Goal: Task Accomplishment & Management: Manage account settings

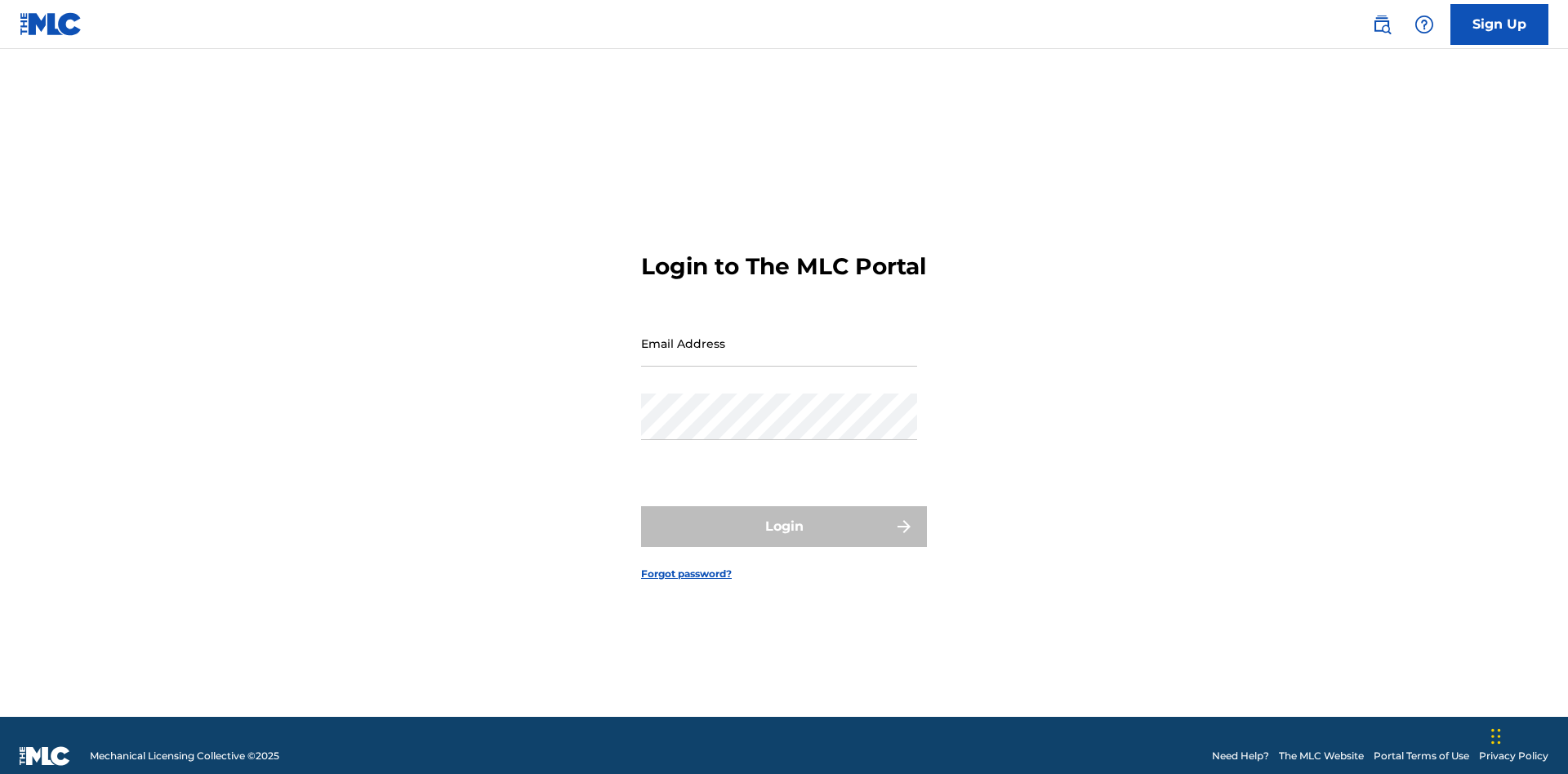
scroll to position [21, 0]
click at [779, 336] on input "Email Address" at bounding box center [779, 343] width 276 height 47
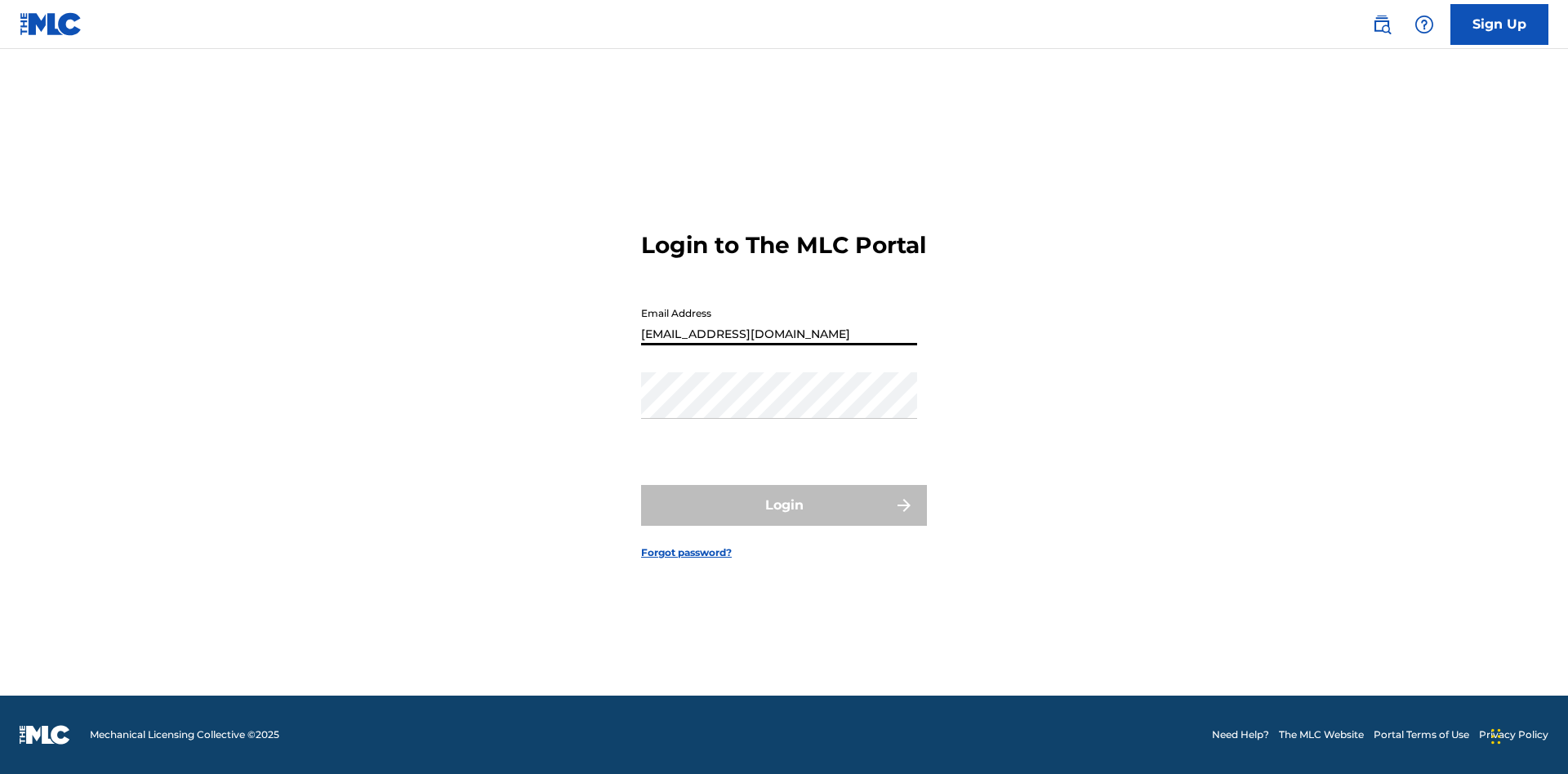
type input "Duke.McTesterson@gmail.com"
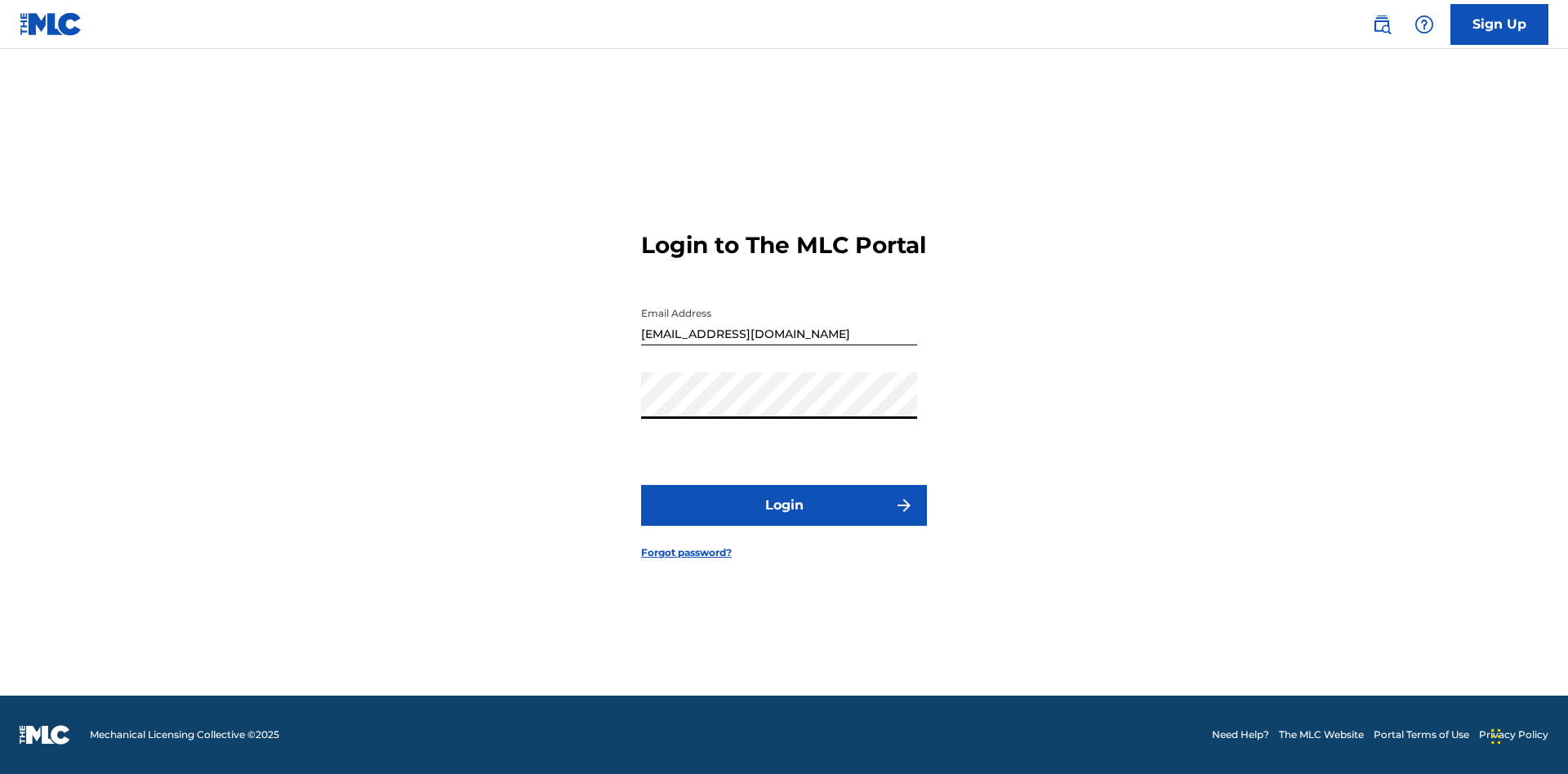
click at [784, 519] on button "Login" at bounding box center [784, 505] width 285 height 41
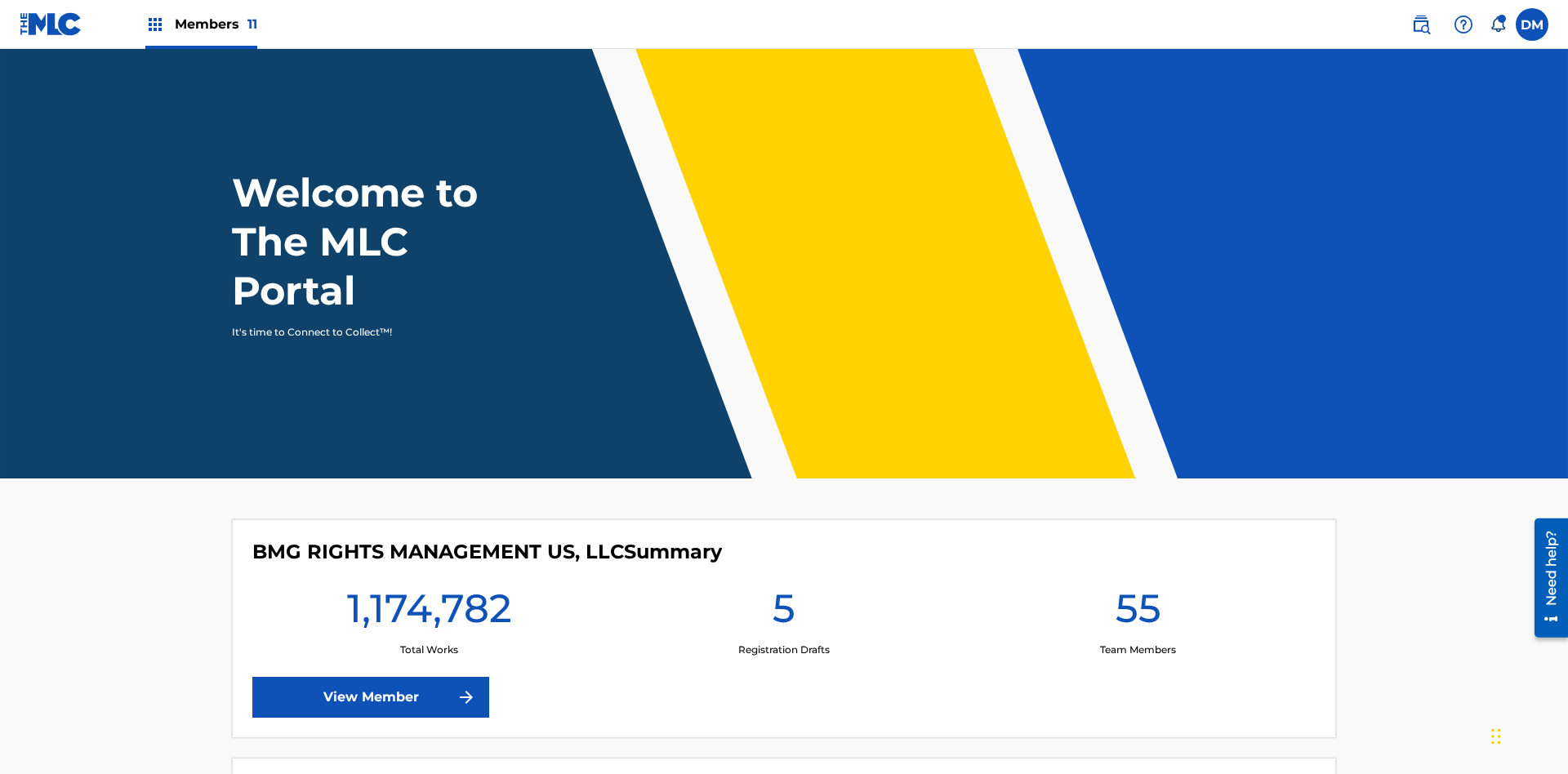
scroll to position [71, 0]
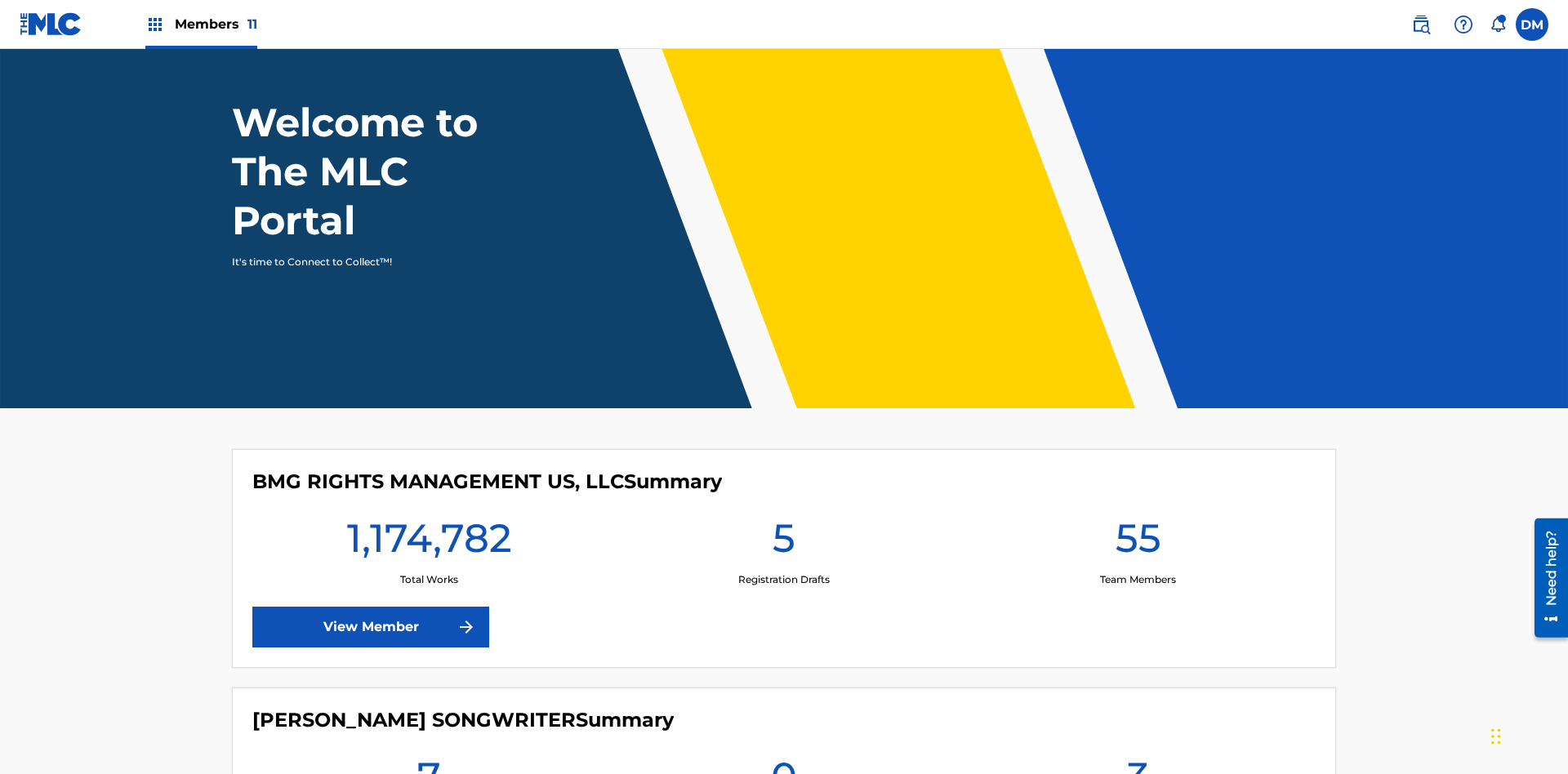
click at [200, 24] on span "Members 11" at bounding box center [216, 24] width 82 height 19
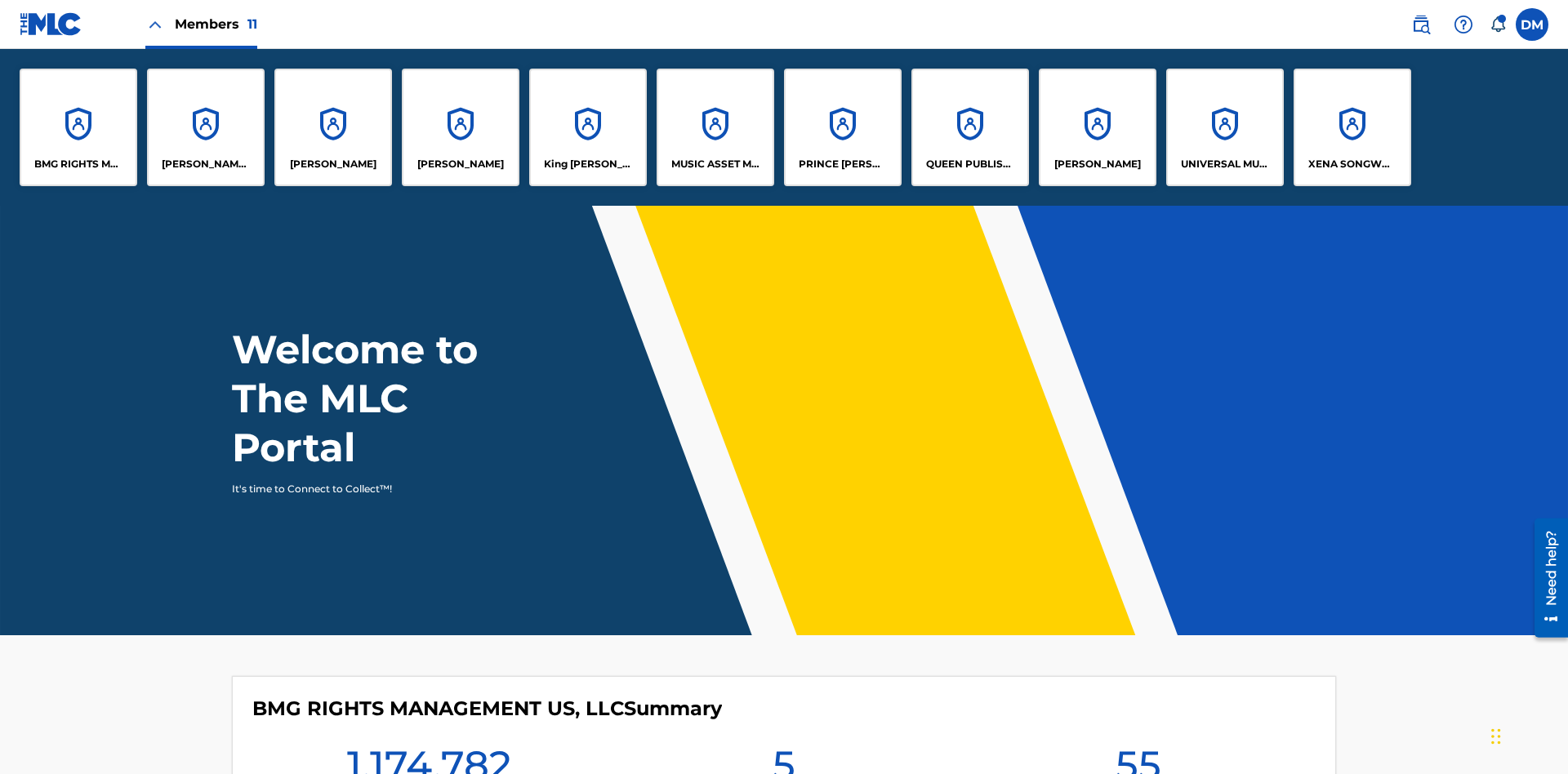
click at [587, 164] on p "King [PERSON_NAME]" at bounding box center [588, 163] width 89 height 14
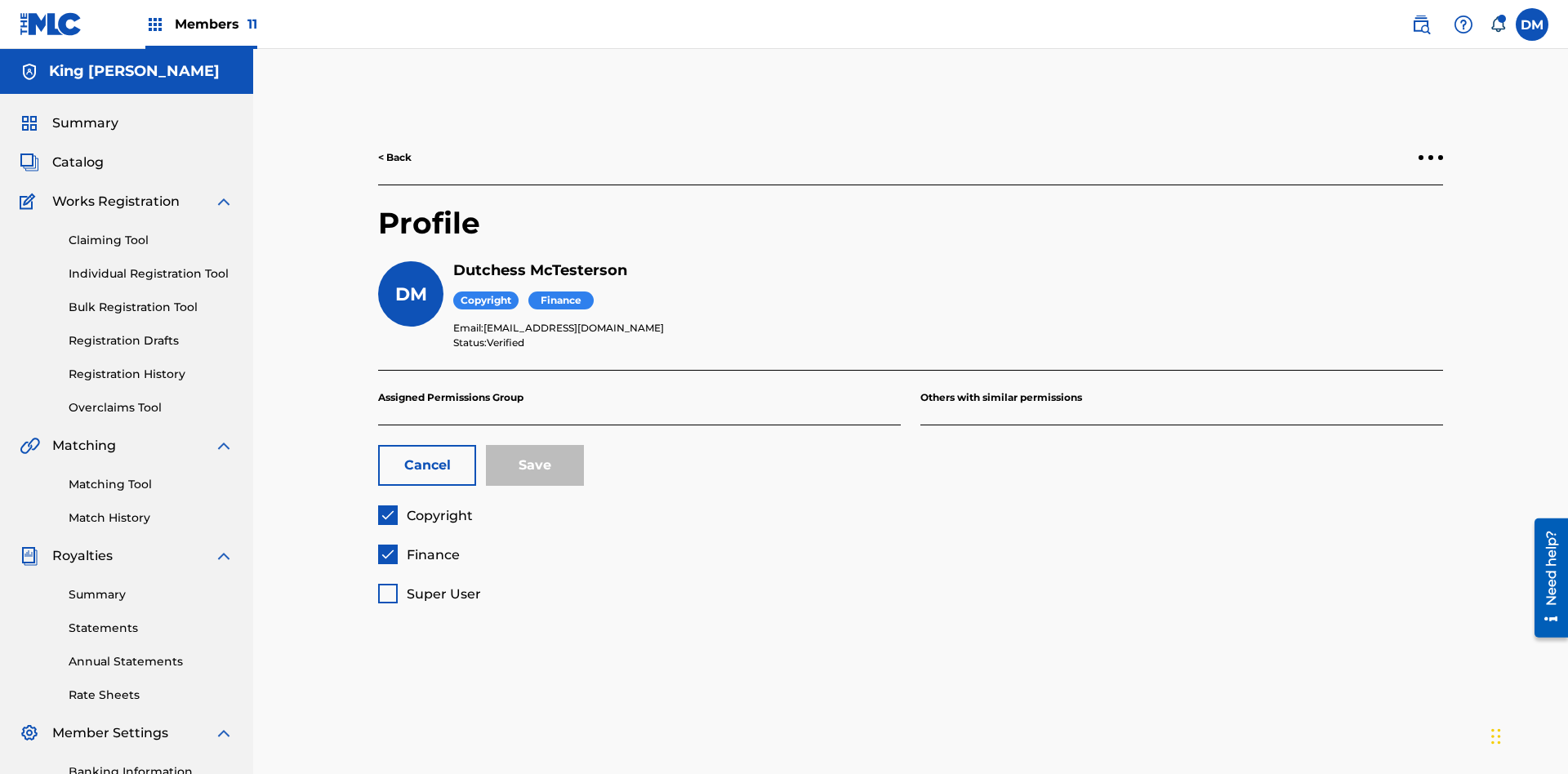
click at [425, 508] on span "Copyright" at bounding box center [439, 515] width 66 height 15
click at [418, 547] on span "Finance" at bounding box center [433, 554] width 53 height 15
click at [429, 586] on span "Super User" at bounding box center [444, 594] width 74 height 15
click at [534, 445] on button "Save" at bounding box center [534, 465] width 98 height 41
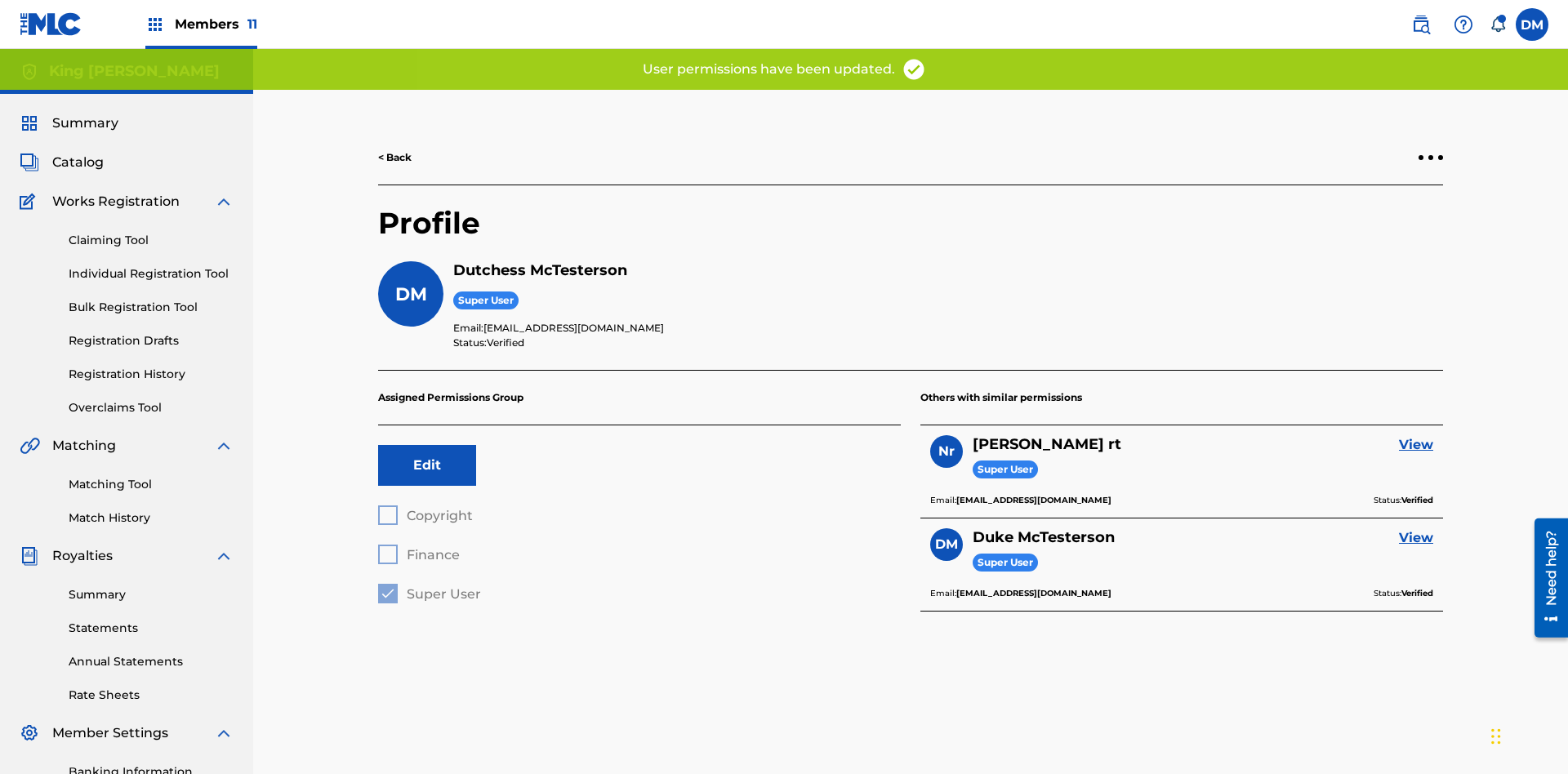
scroll to position [239, 0]
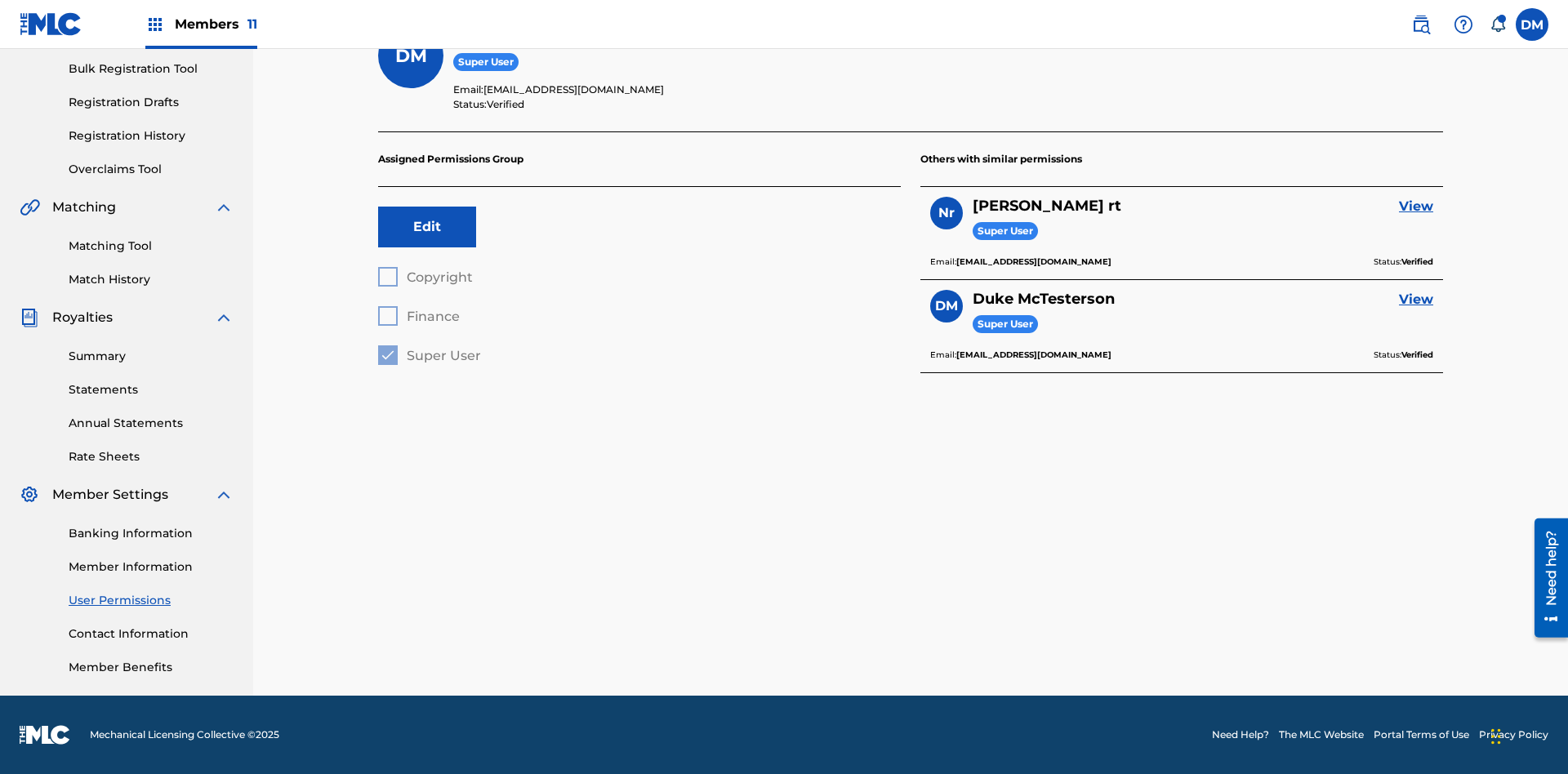
click at [1532, 24] on label at bounding box center [1532, 25] width 32 height 32
click at [1532, 25] on input "DM Duke McTesterson duke.mctesterson@gmail.com Notification Preferences Profile…" at bounding box center [1532, 25] width 0 height 0
click at [1373, 231] on p "Log out" at bounding box center [1373, 230] width 38 height 14
click at [1532, 25] on input "DM Duke McTesterson duke.mctesterson@gmail.com Notification Preferences Profile…" at bounding box center [1532, 25] width 0 height 0
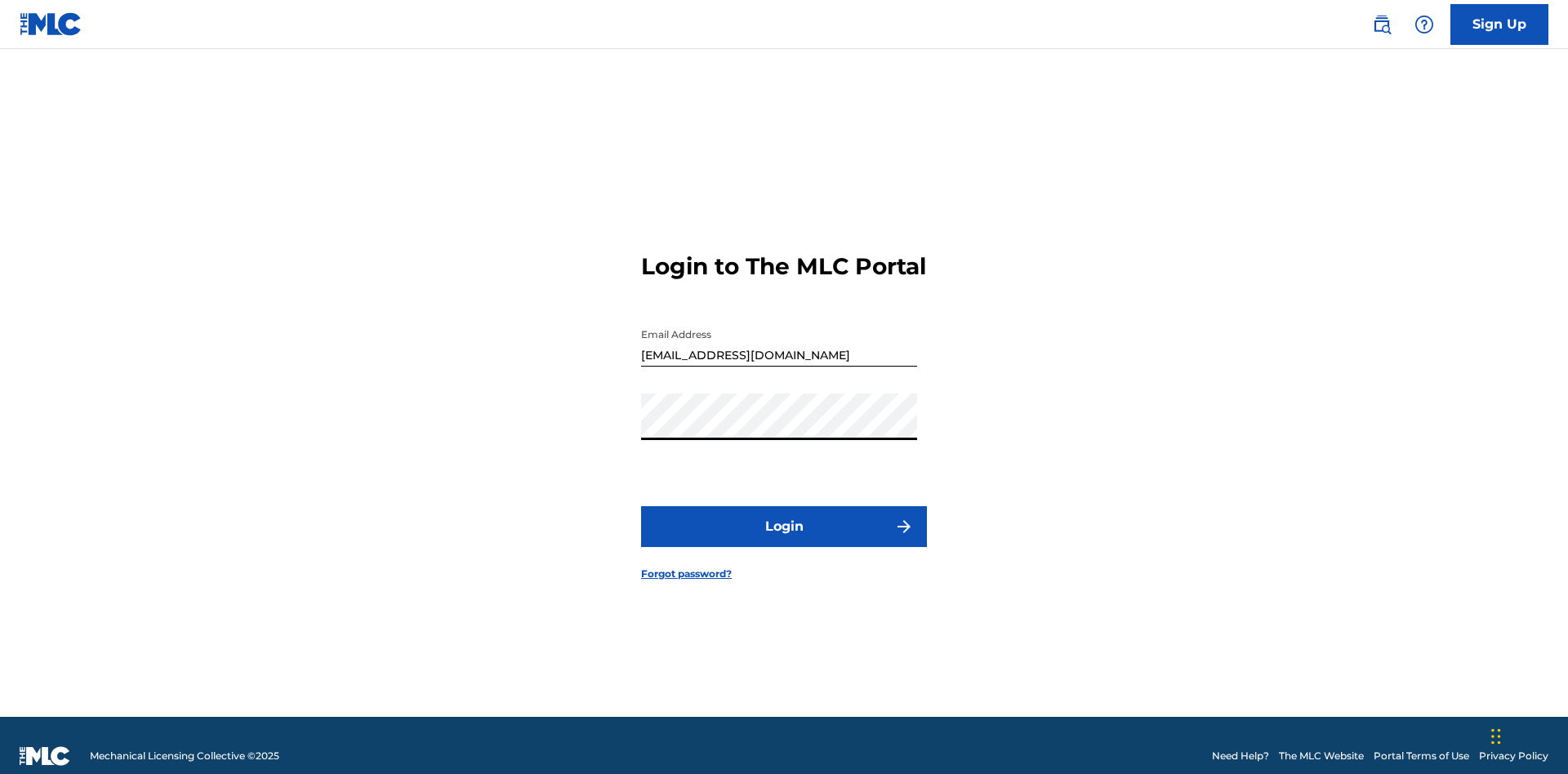
scroll to position [21, 0]
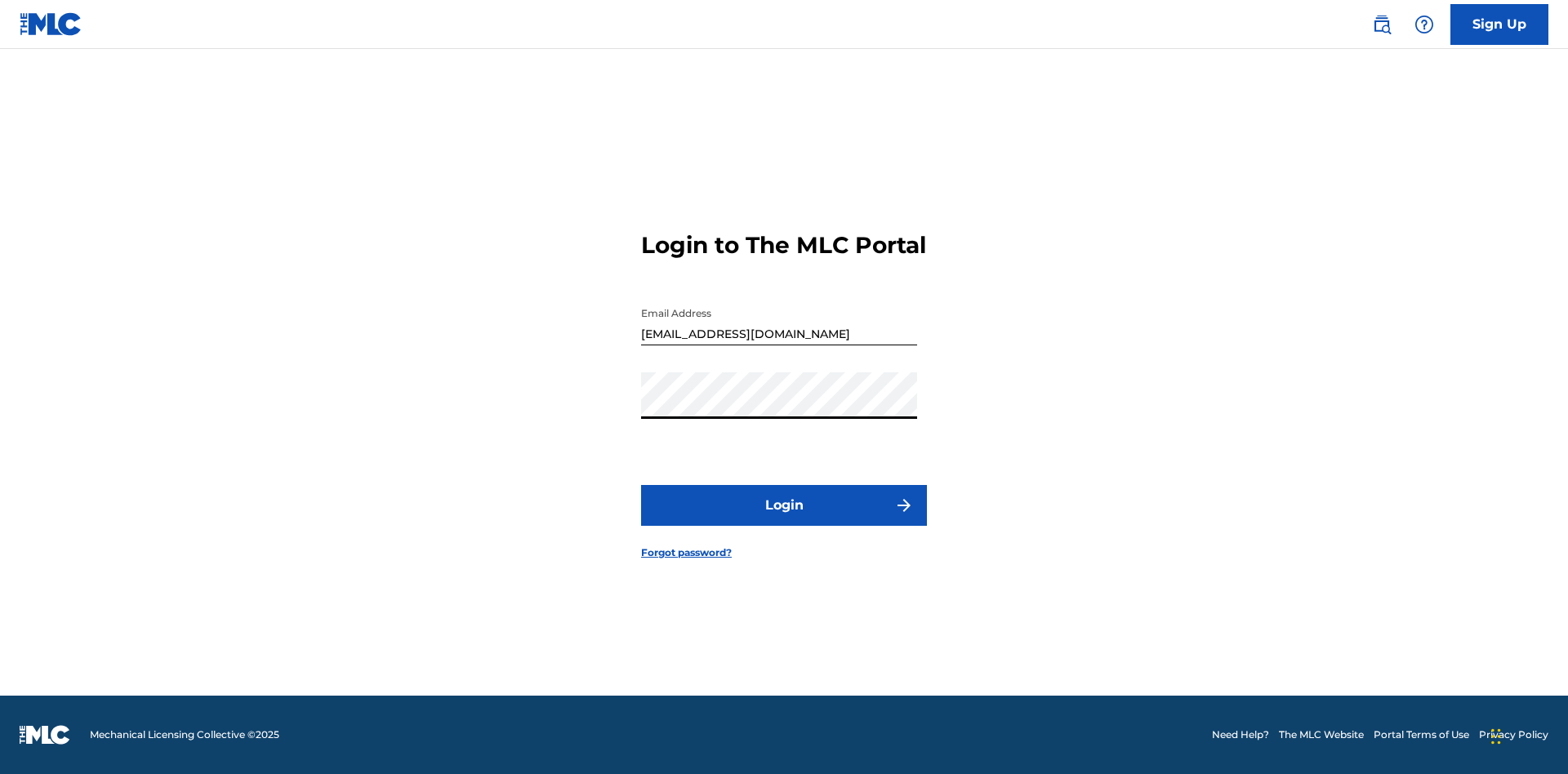
click at [784, 519] on button "Login" at bounding box center [784, 505] width 285 height 41
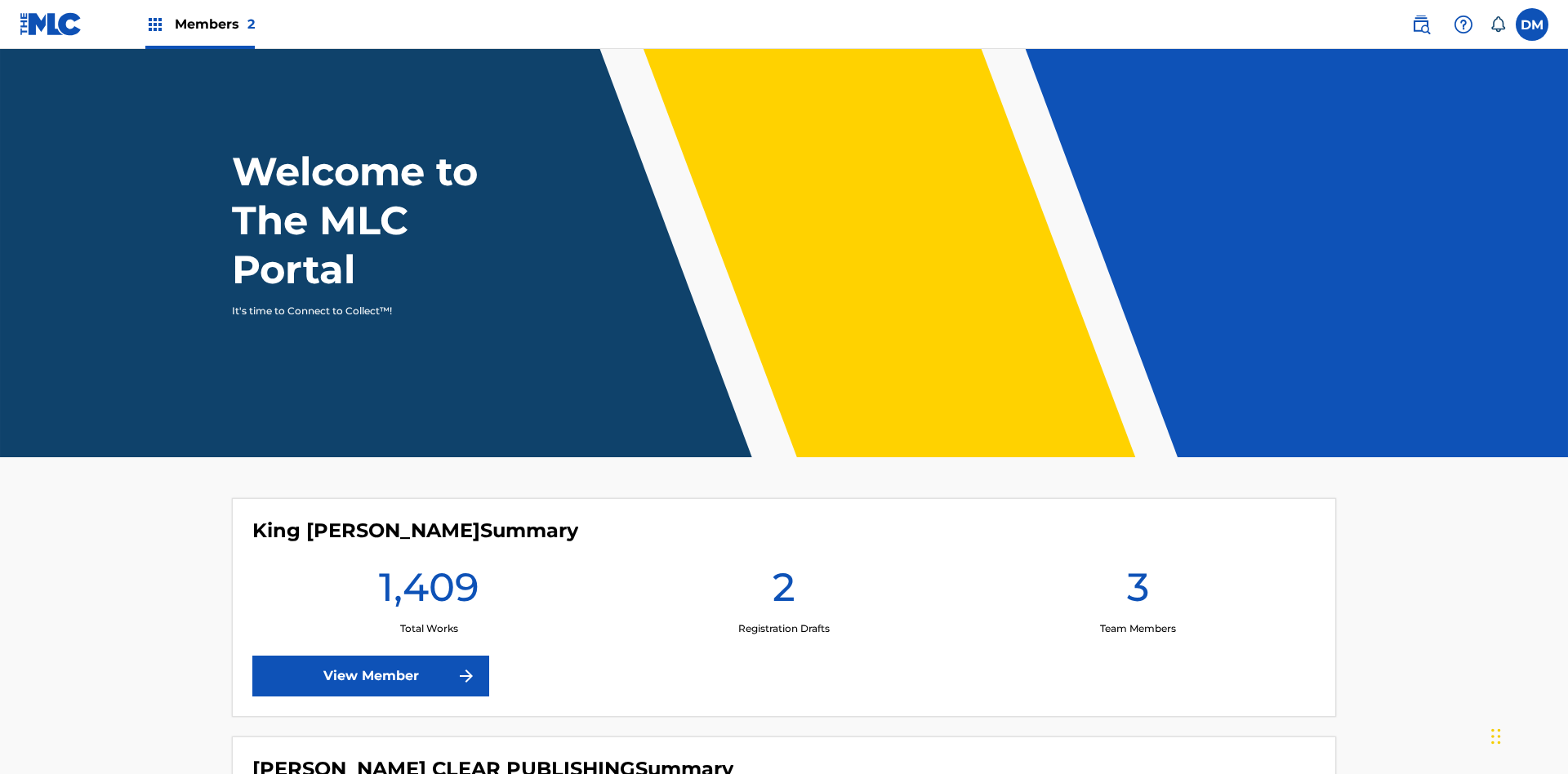
click at [199, 24] on span "Members 2" at bounding box center [215, 24] width 80 height 19
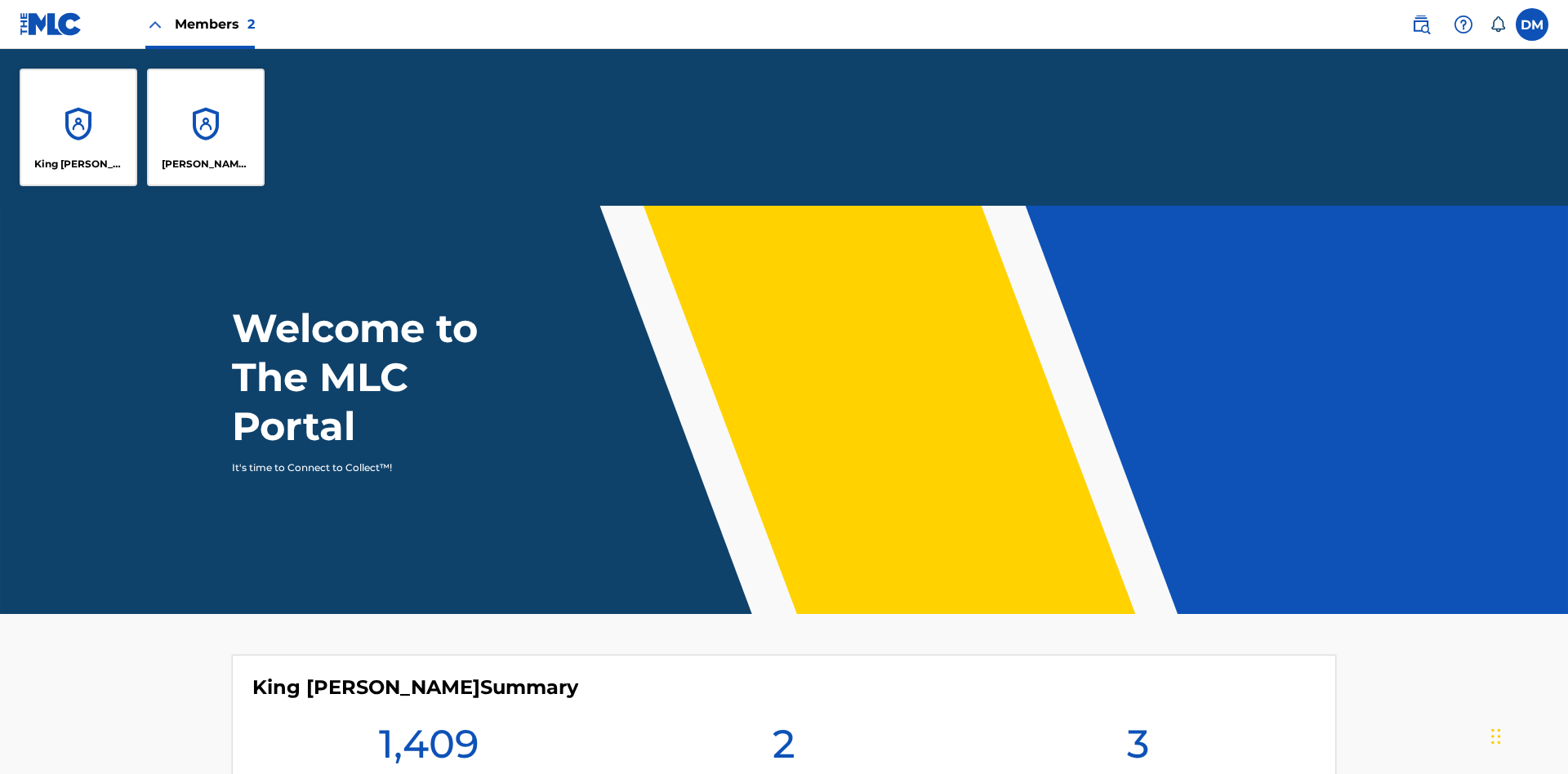
click at [78, 164] on p "King [PERSON_NAME]" at bounding box center [78, 163] width 89 height 14
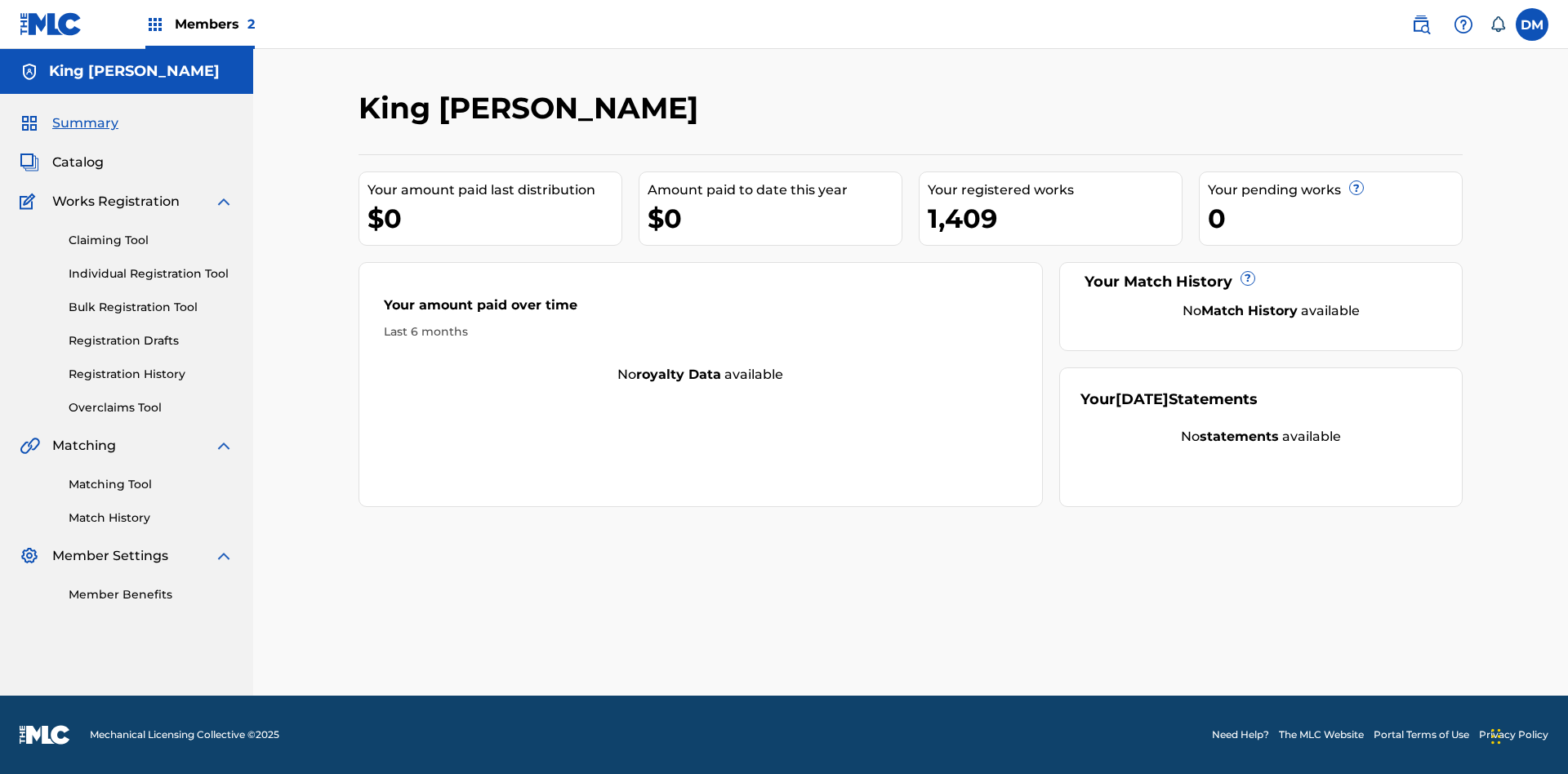
click at [84, 123] on span "Summary" at bounding box center [85, 123] width 66 height 20
click at [151, 484] on link "Matching Tool" at bounding box center [151, 485] width 165 height 17
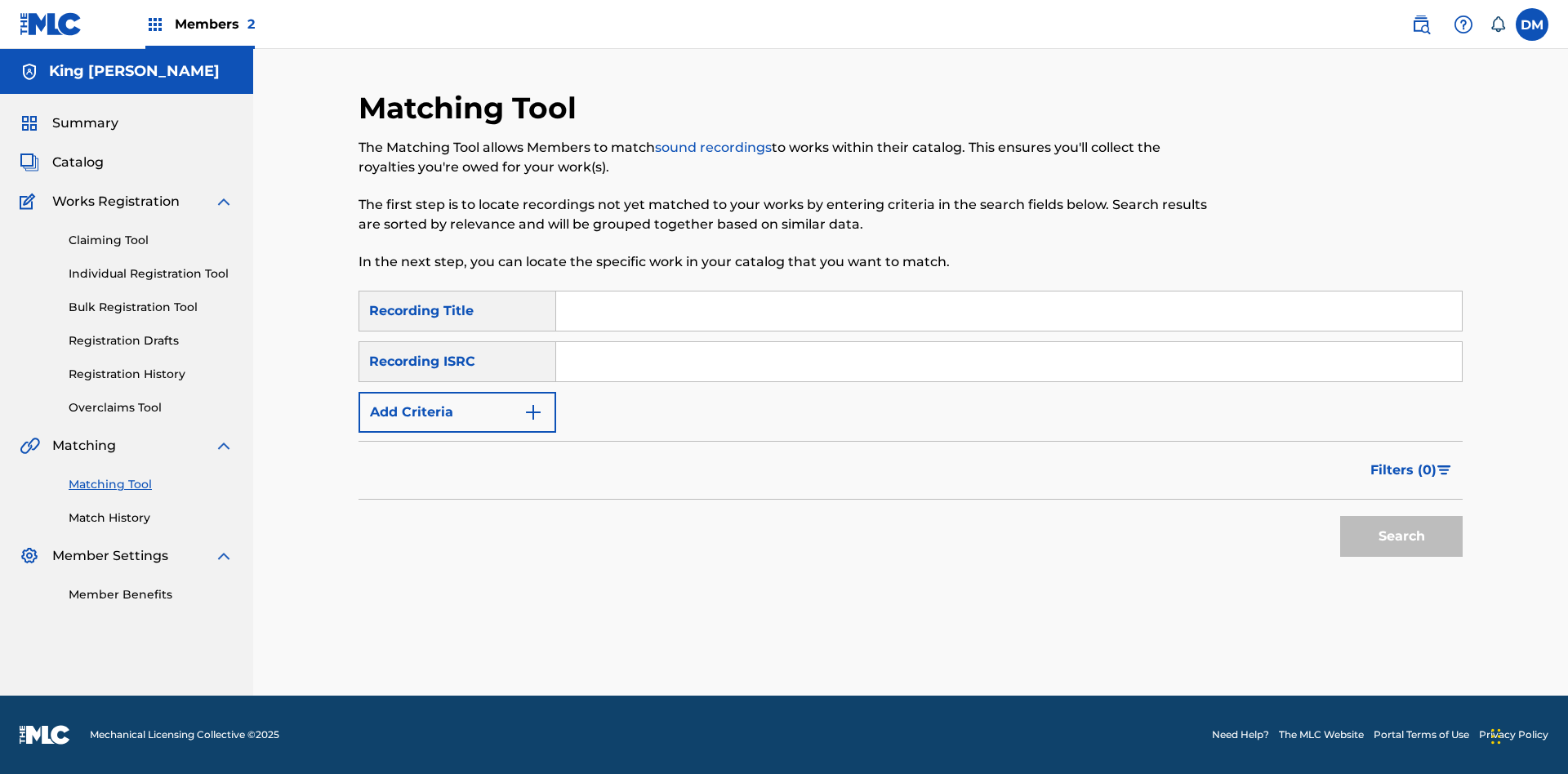
click at [151, 517] on link "Match History" at bounding box center [151, 518] width 165 height 17
click at [151, 595] on link "Member Benefits" at bounding box center [151, 595] width 165 height 17
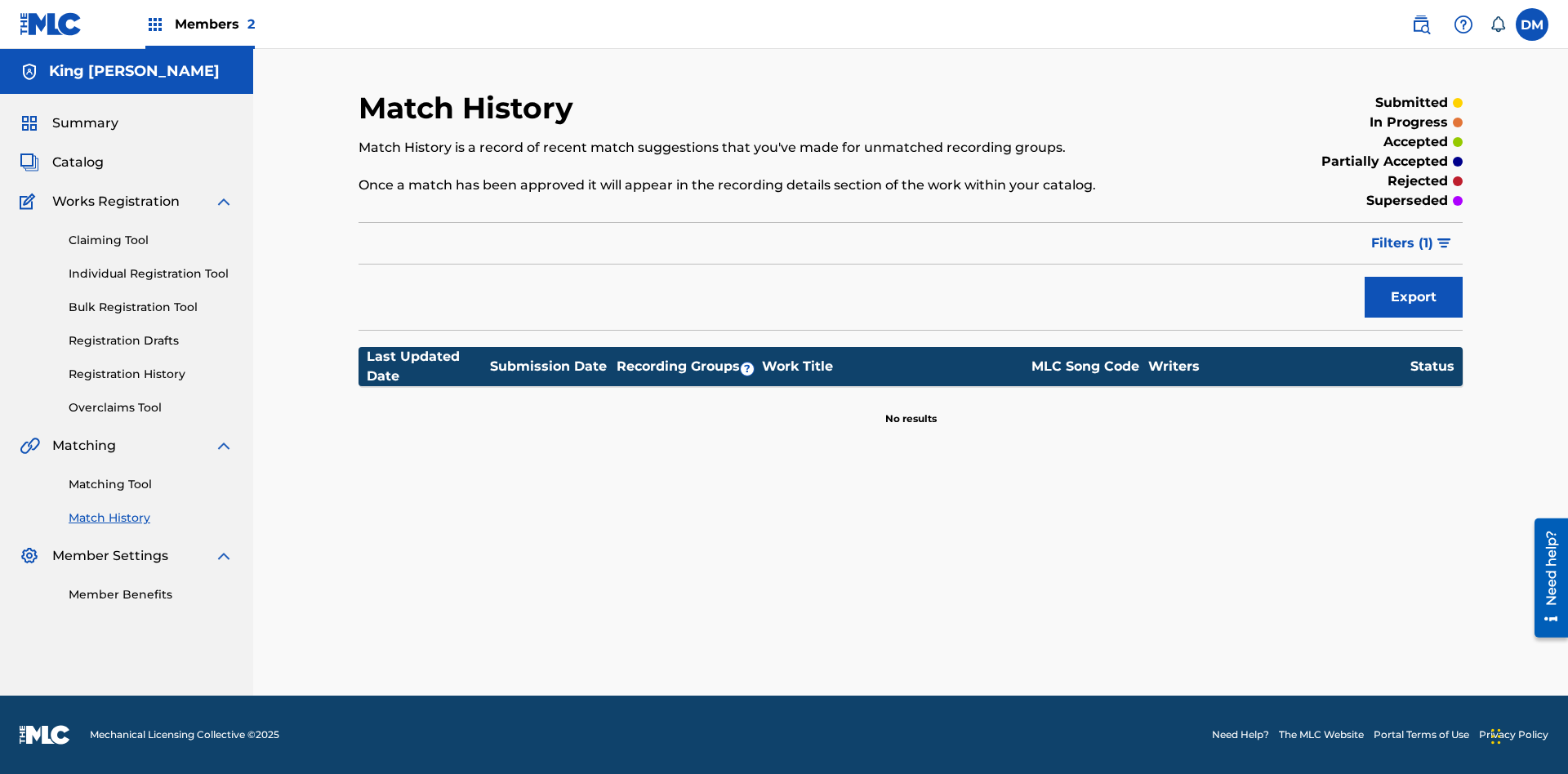
click at [1532, 24] on label at bounding box center [1532, 25] width 32 height 32
click at [1532, 25] on input "DM Dutchess McTesterson dutchess.mctesterson@gmail.com Notification Preferences…" at bounding box center [1532, 25] width 0 height 0
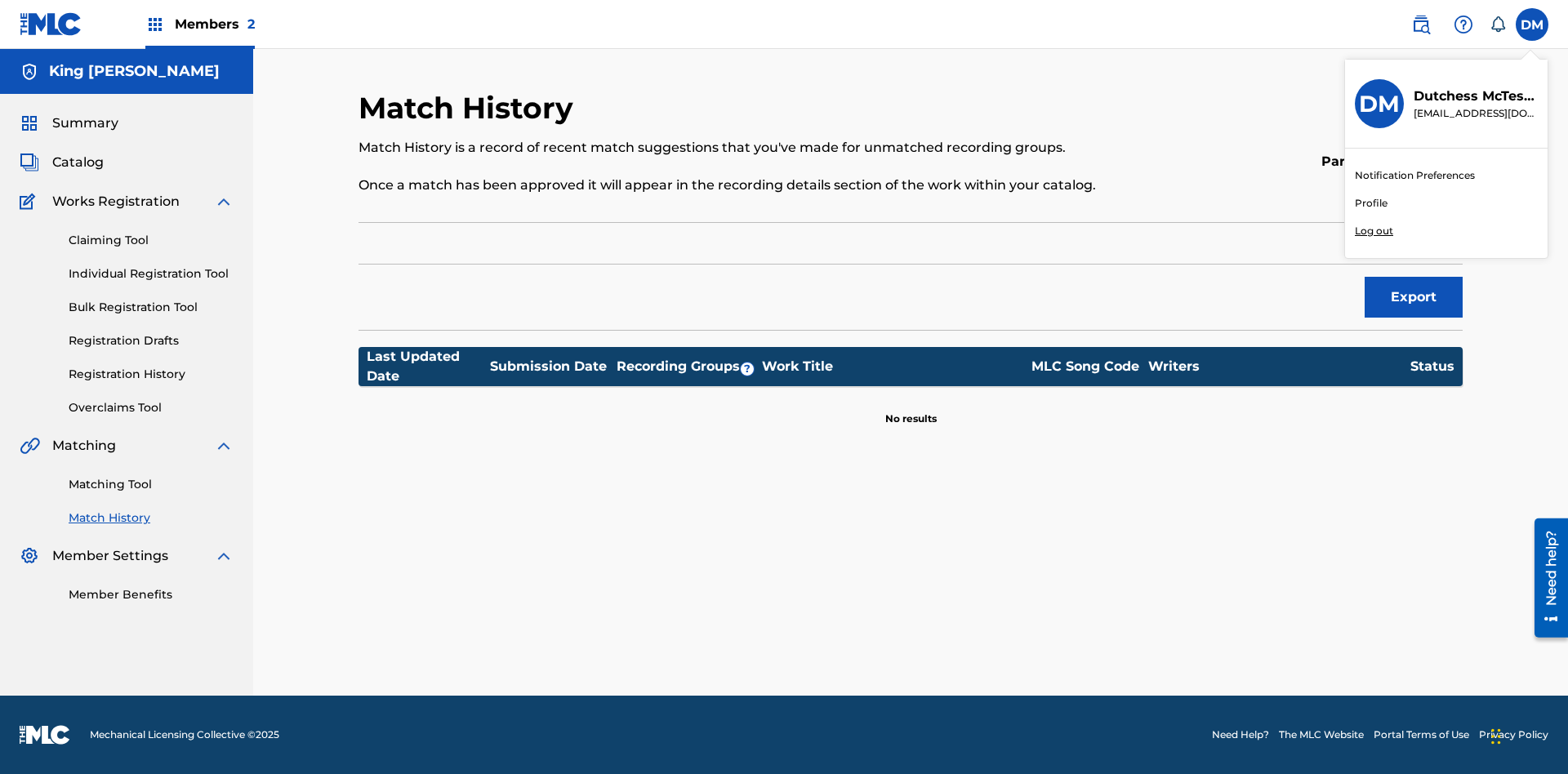
click at [1373, 231] on p "Log out" at bounding box center [1373, 230] width 38 height 14
click at [1532, 25] on input "DM Dutchess McTesterson dutchess.mctesterson@gmail.com Notification Preferences…" at bounding box center [1532, 25] width 0 height 0
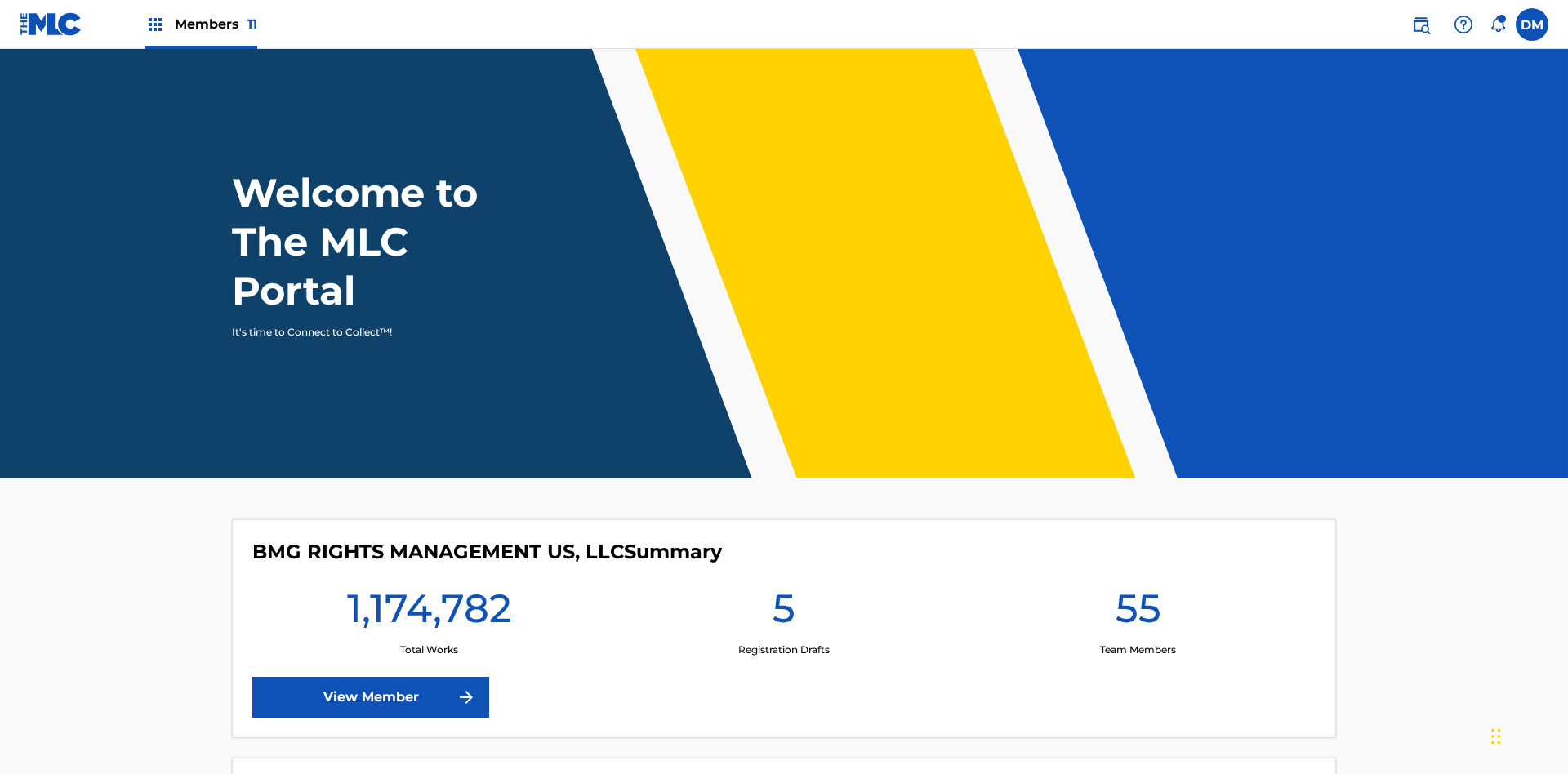
click at [200, 24] on span "Members 11" at bounding box center [216, 24] width 82 height 19
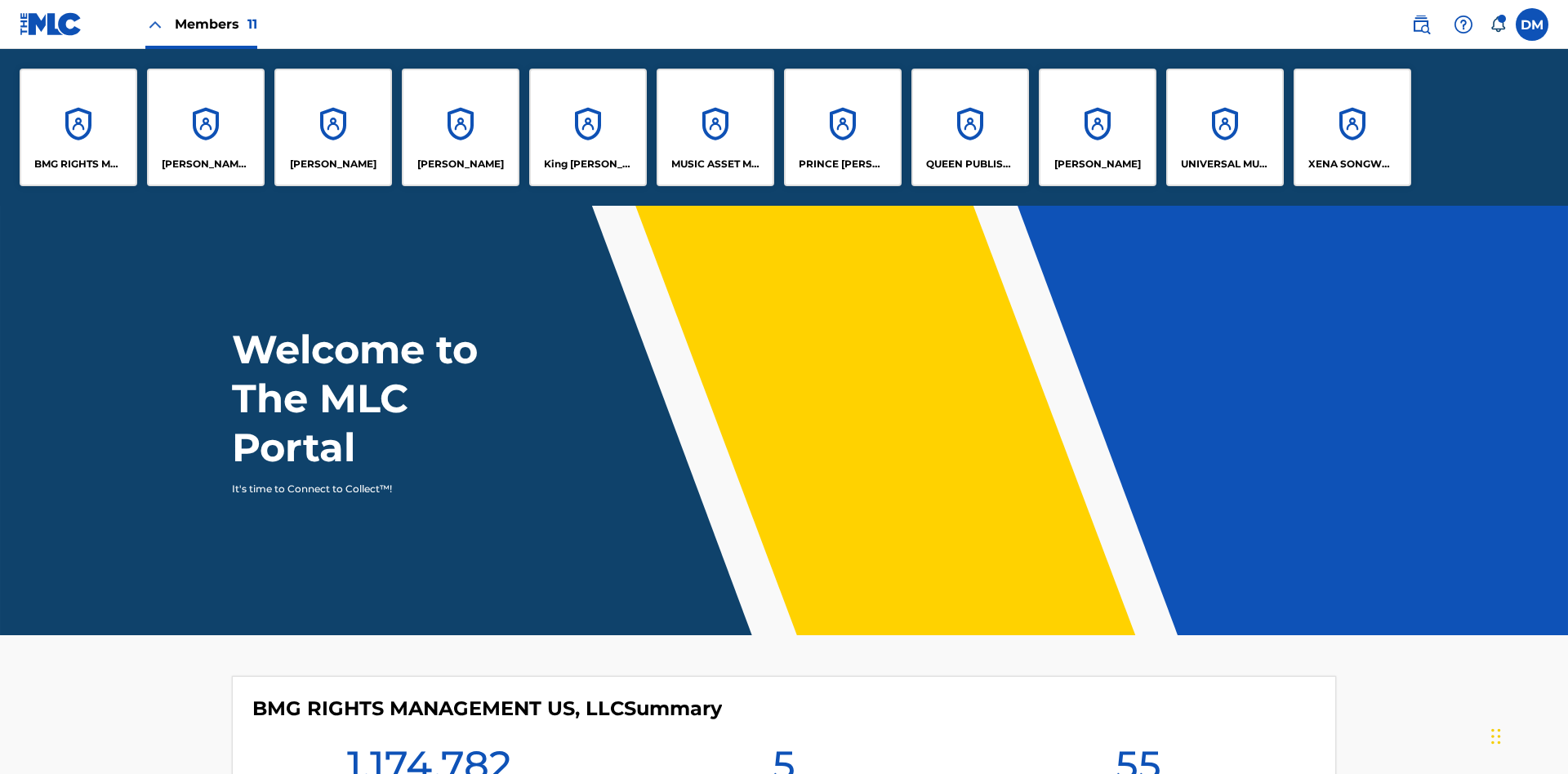
click at [587, 164] on p "King [PERSON_NAME]" at bounding box center [588, 163] width 89 height 14
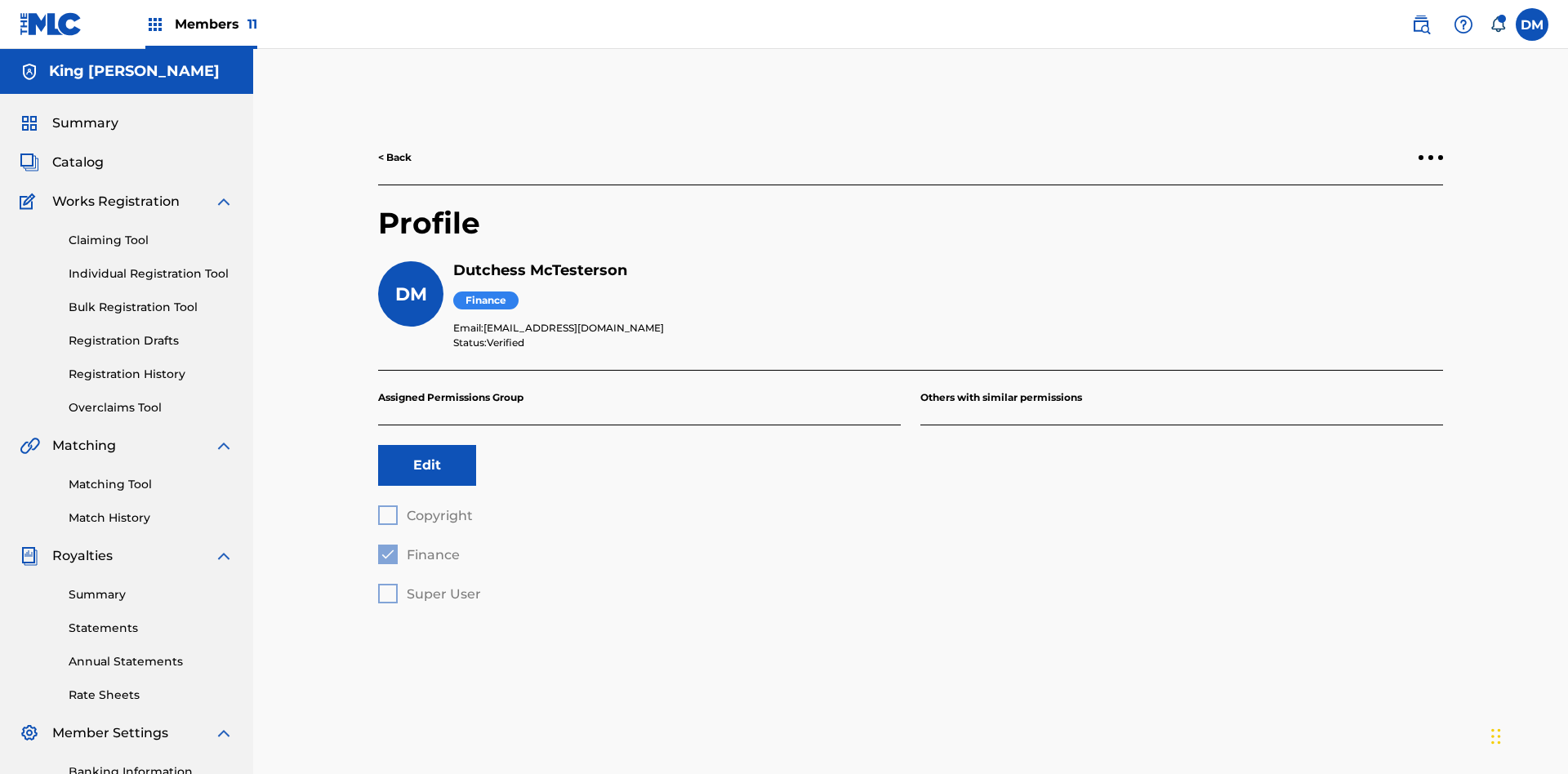
click at [1532, 24] on label at bounding box center [1532, 25] width 32 height 32
click at [1532, 25] on input "[PERSON_NAME] [PERSON_NAME] [PERSON_NAME][EMAIL_ADDRESS][DOMAIN_NAME] Notificat…" at bounding box center [1532, 25] width 0 height 0
click at [1373, 231] on p "Log out" at bounding box center [1373, 230] width 38 height 14
click at [1532, 25] on input "DM Duke McTesterson duke.mctesterson@gmail.com Notification Preferences Profile…" at bounding box center [1532, 25] width 0 height 0
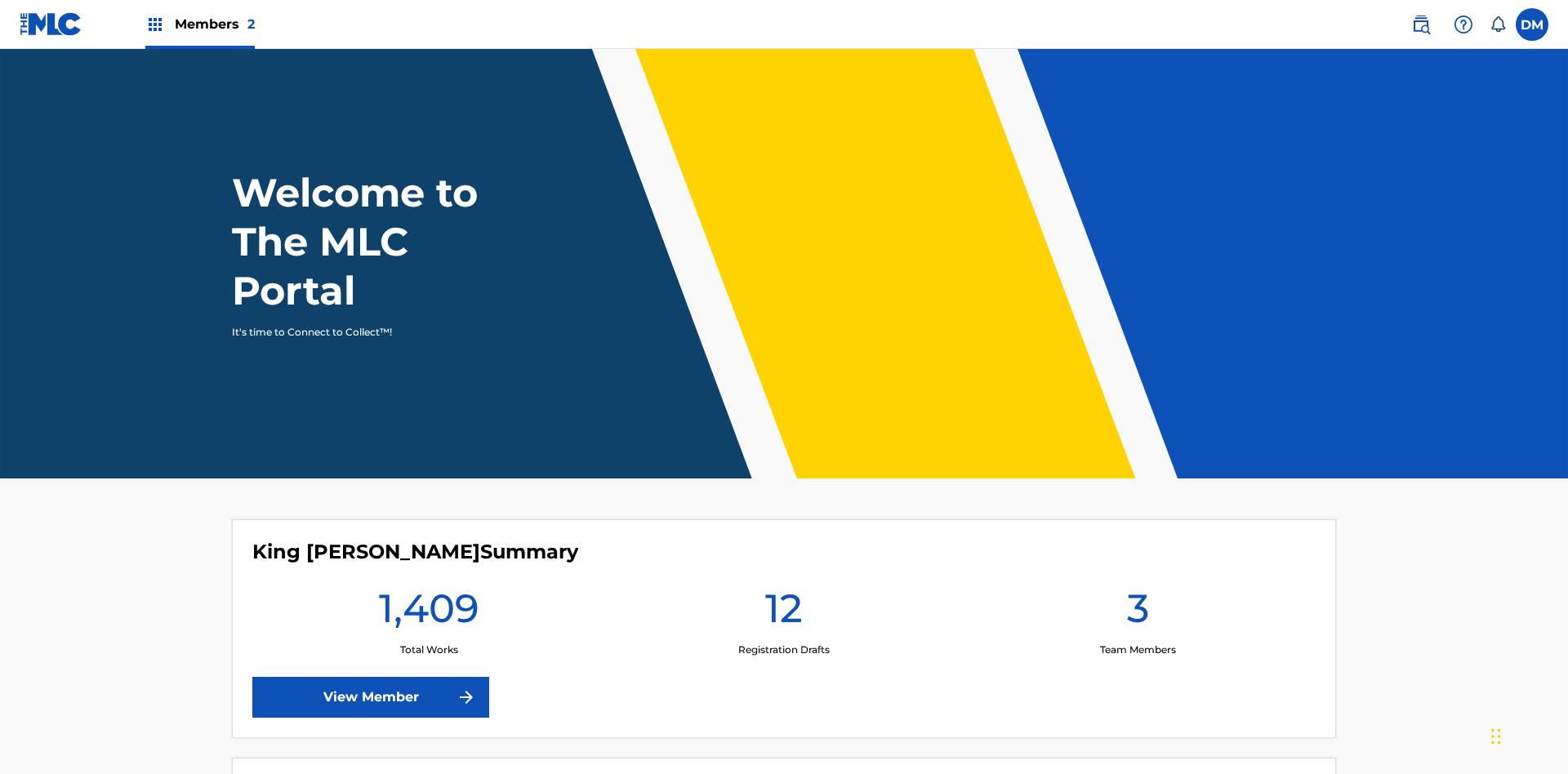
click at [199, 24] on span "Members 2" at bounding box center [215, 24] width 80 height 19
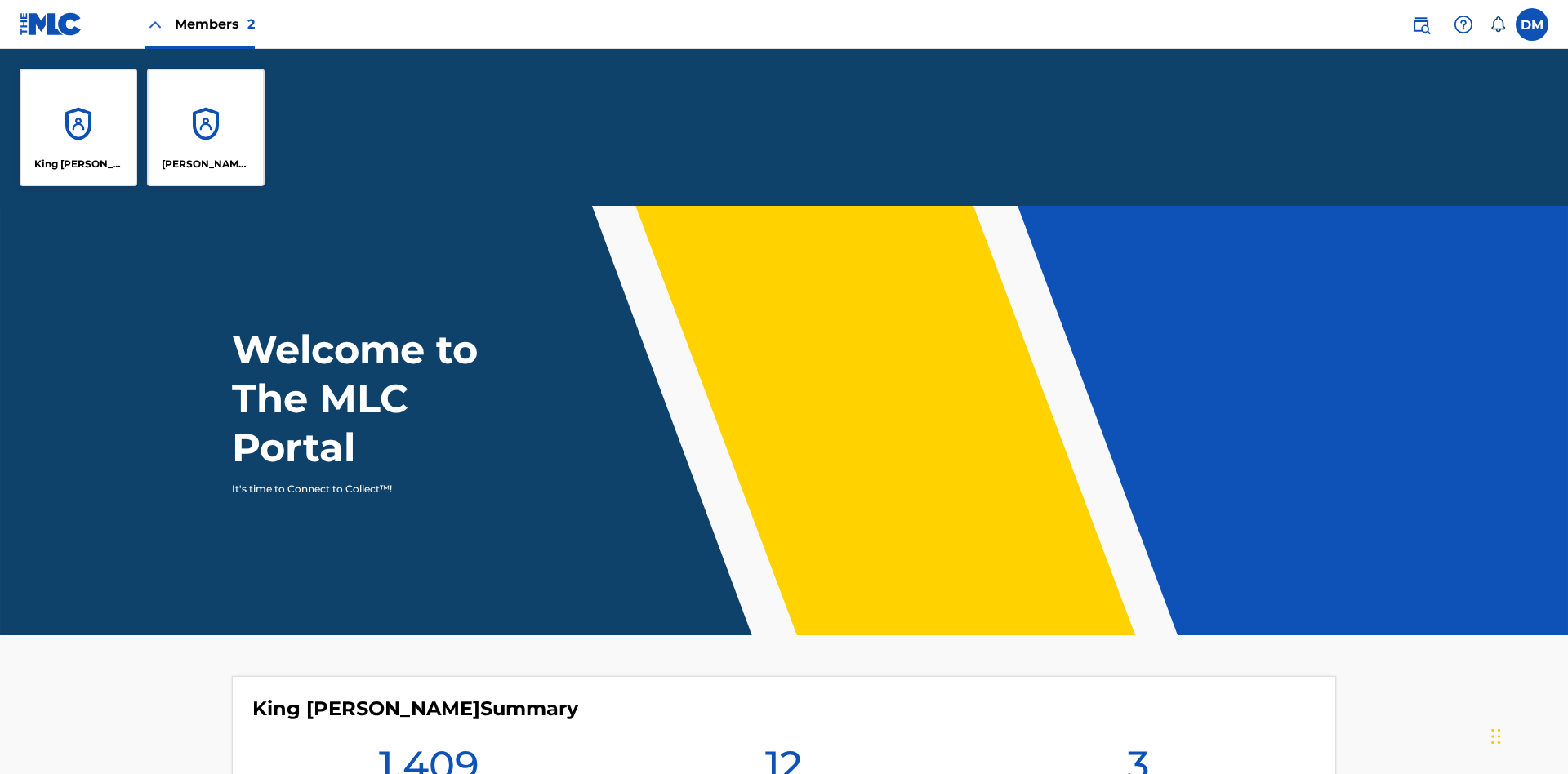
click at [78, 164] on p "King [PERSON_NAME]" at bounding box center [78, 163] width 89 height 14
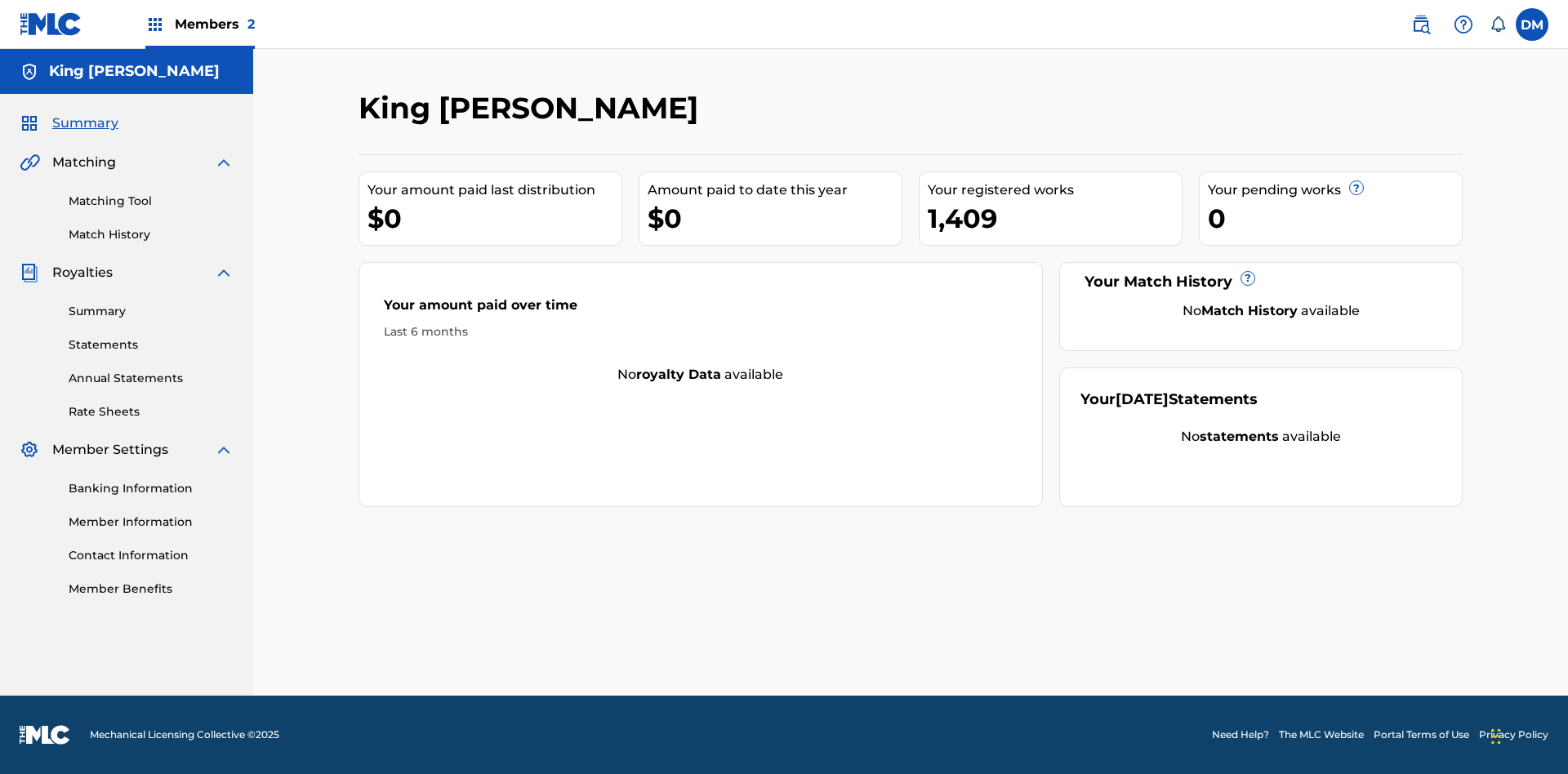
click at [84, 123] on span "Summary" at bounding box center [85, 123] width 66 height 20
click at [151, 200] on link "Matching Tool" at bounding box center [151, 201] width 165 height 17
click at [151, 235] on link "Match History" at bounding box center [151, 235] width 165 height 17
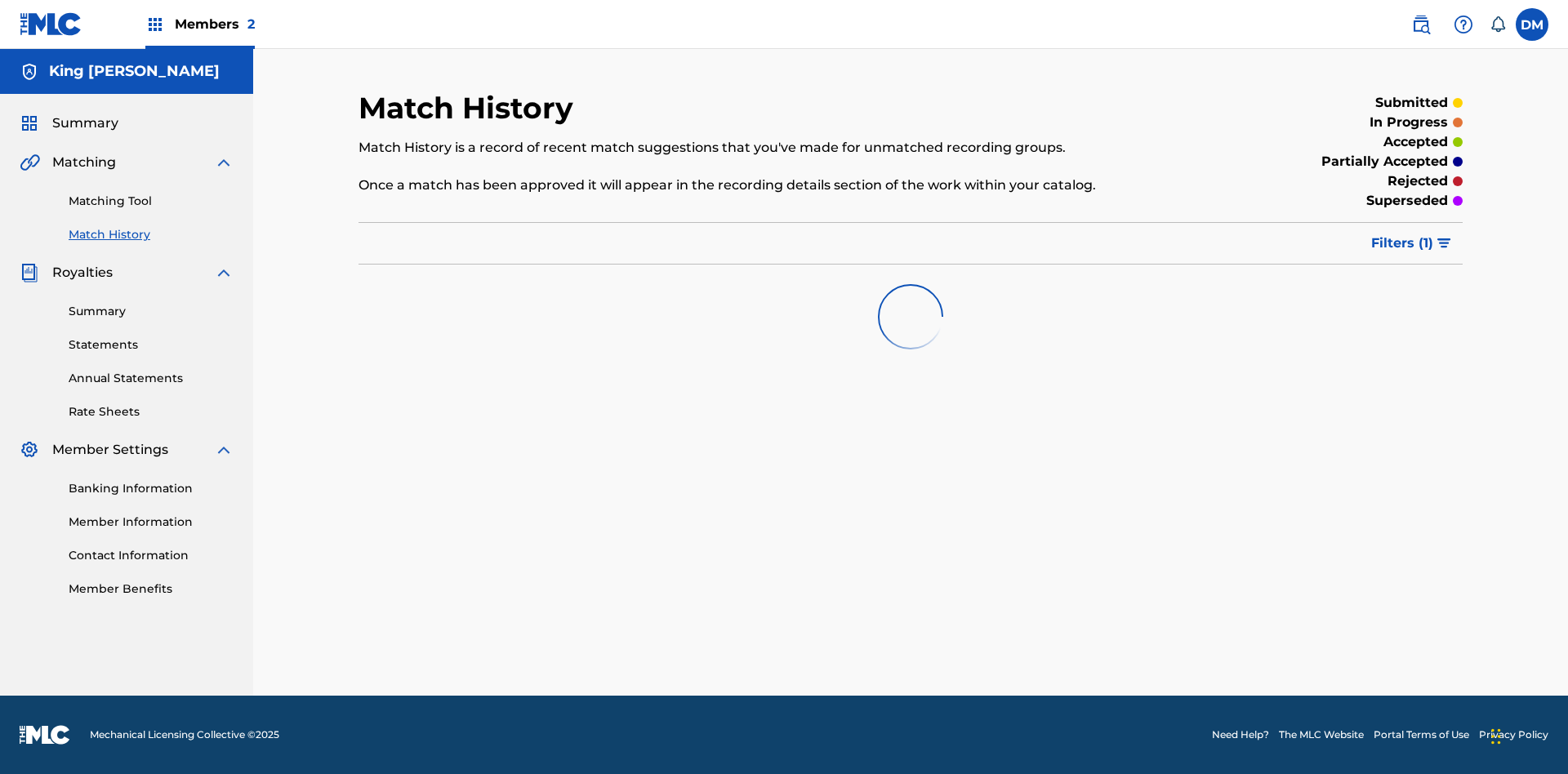
click at [151, 589] on link "Member Benefits" at bounding box center [151, 589] width 165 height 17
click at [151, 311] on link "Summary" at bounding box center [151, 311] width 165 height 17
click at [151, 345] on link "Statements" at bounding box center [151, 345] width 165 height 17
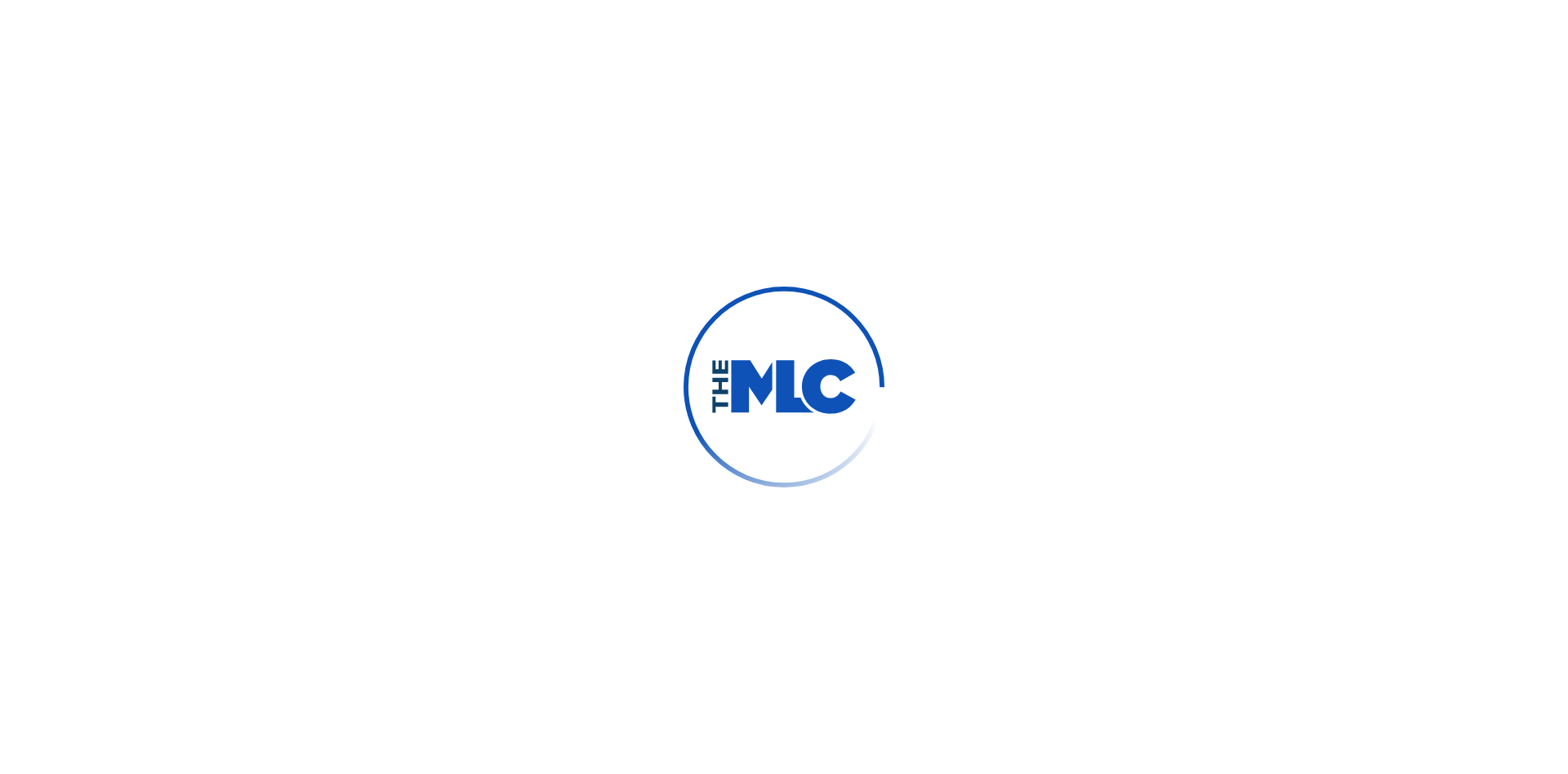
click at [151, 370] on link "Annual Statements" at bounding box center [151, 379] width 165 height 17
click at [151, 411] on link "Rate Sheets" at bounding box center [151, 412] width 165 height 17
click at [151, 489] on link "Banking Information" at bounding box center [151, 489] width 165 height 17
click at [151, 522] on link "Member Information" at bounding box center [151, 522] width 165 height 17
click at [151, 547] on link "Contact Information" at bounding box center [151, 555] width 165 height 17
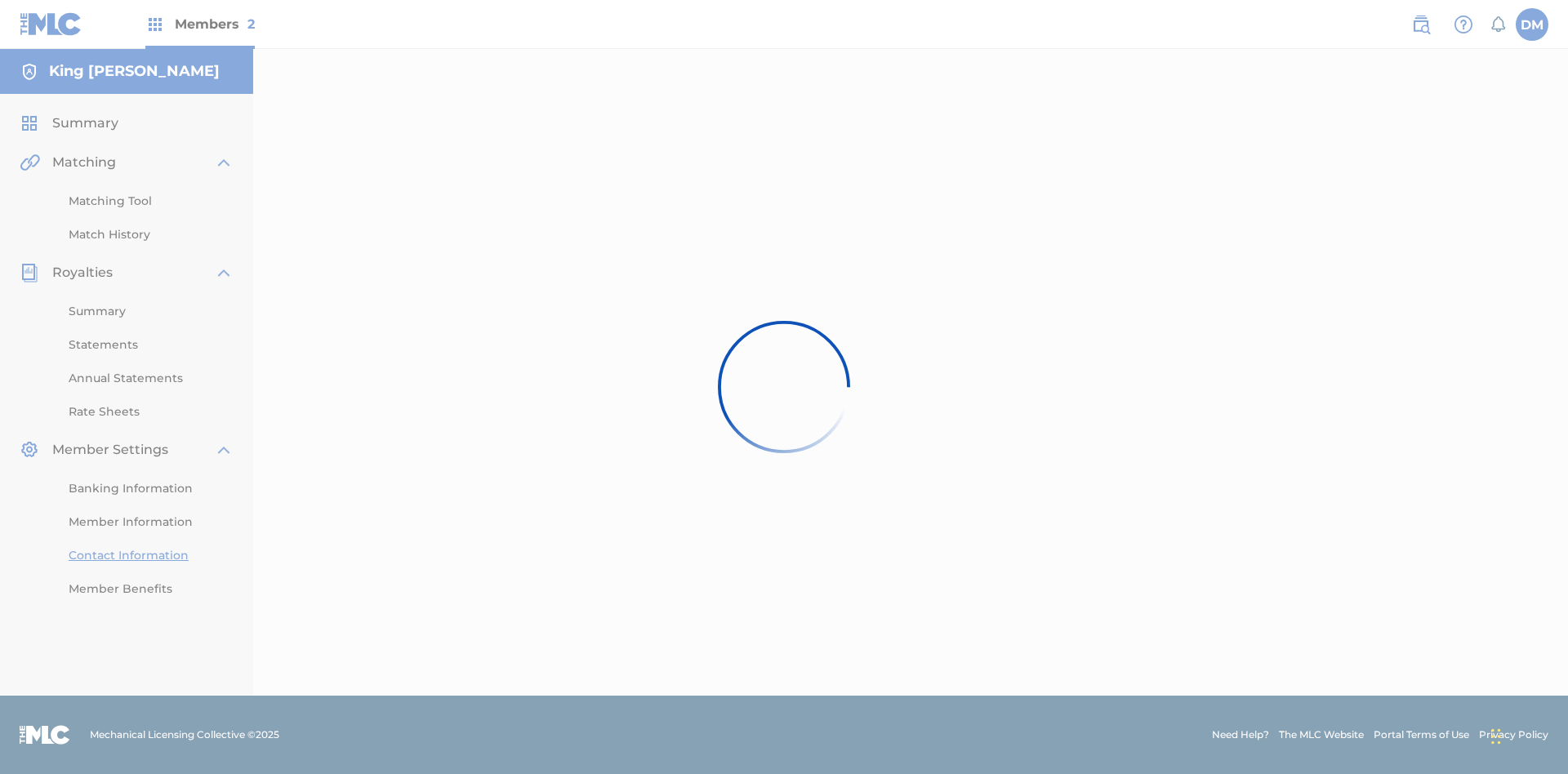
click at [1532, 24] on label at bounding box center [1532, 25] width 32 height 32
click at [1532, 25] on input "DM Dutchess McTesterson dutchess.mctesterson@gmail.com Notification Preferences…" at bounding box center [1532, 25] width 0 height 0
click at [0, 0] on p "Log out" at bounding box center [0, 0] width 0 height 0
click at [1532, 25] on input "DM Dutchess McTesterson dutchess.mctesterson@gmail.com Notification Preferences…" at bounding box center [1532, 25] width 0 height 0
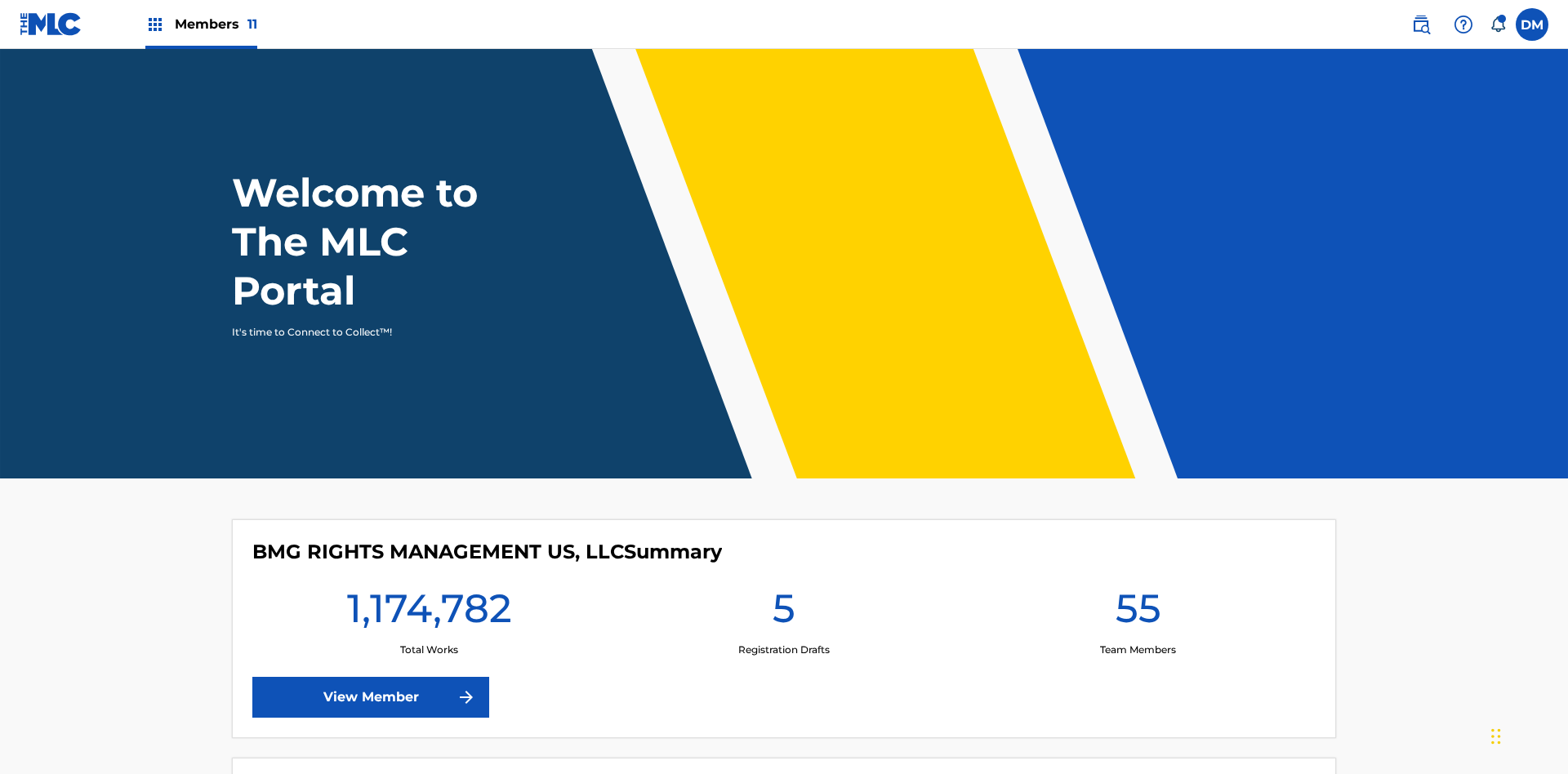
click at [200, 24] on span "Members 11" at bounding box center [216, 24] width 82 height 19
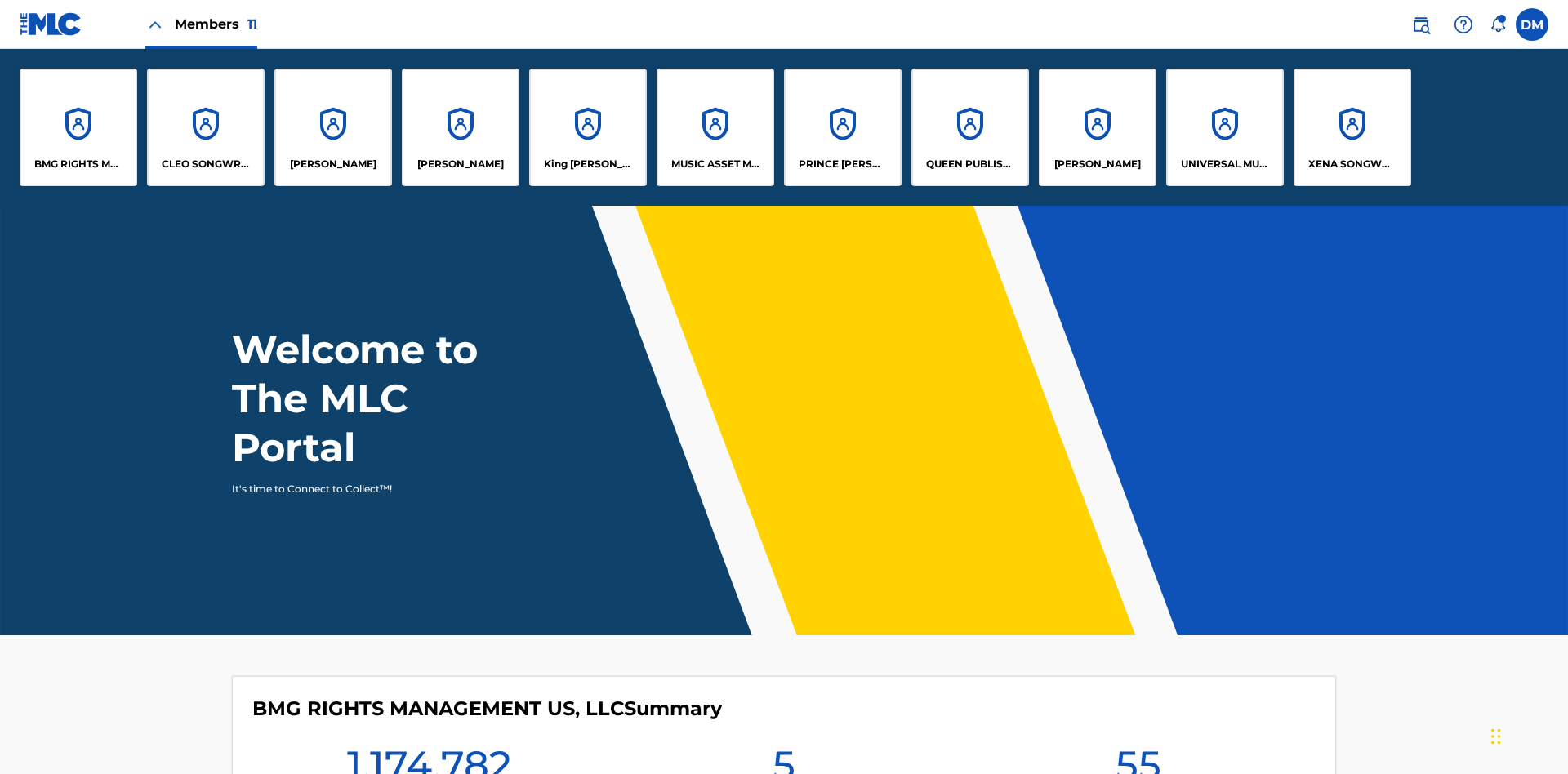
click at [587, 164] on p "King [PERSON_NAME]" at bounding box center [588, 163] width 89 height 14
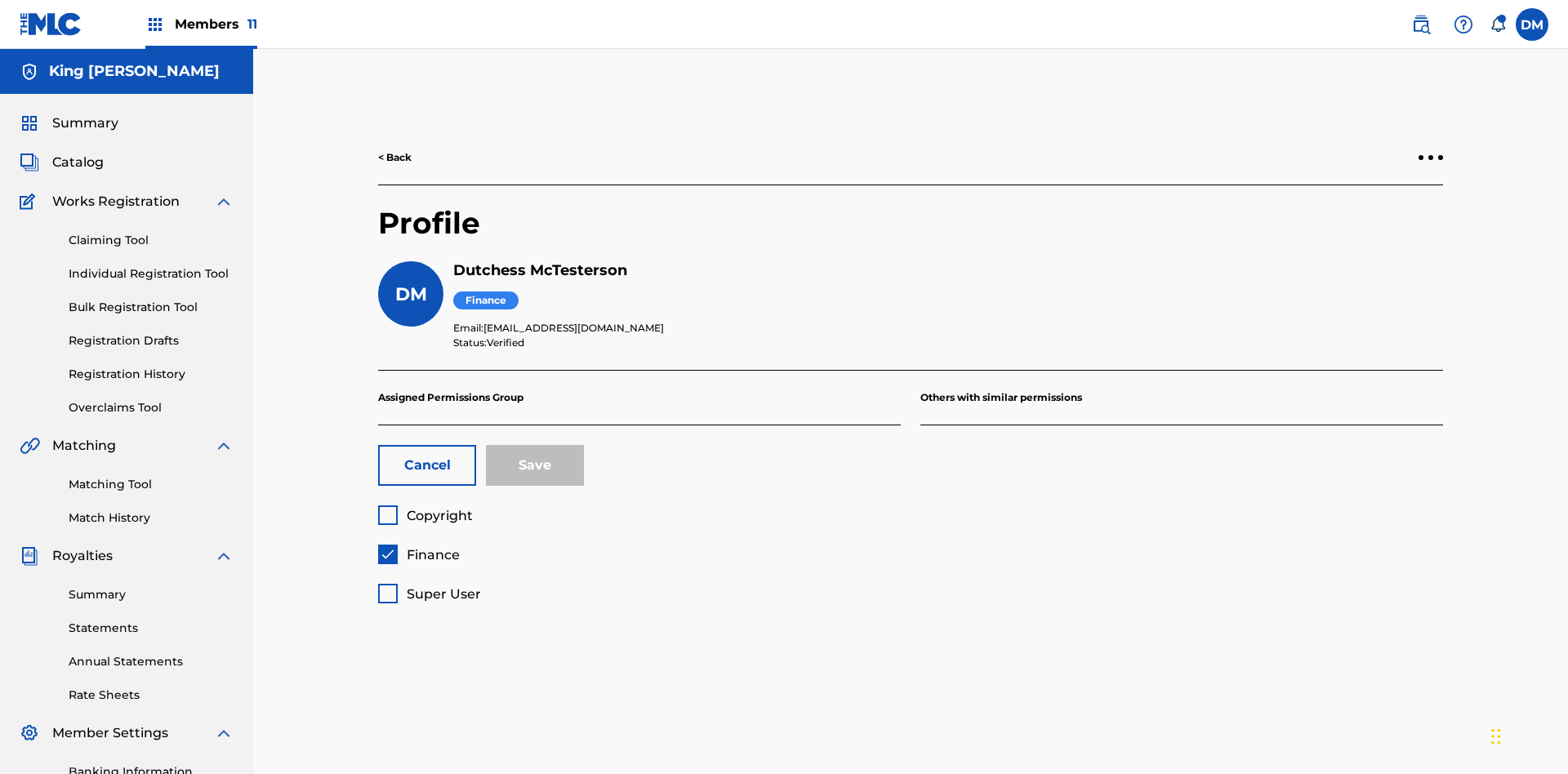
click at [418, 547] on span "Finance" at bounding box center [433, 554] width 53 height 15
click at [425, 508] on span "Copyright" at bounding box center [439, 515] width 66 height 15
click at [534, 445] on button "Save" at bounding box center [534, 465] width 98 height 41
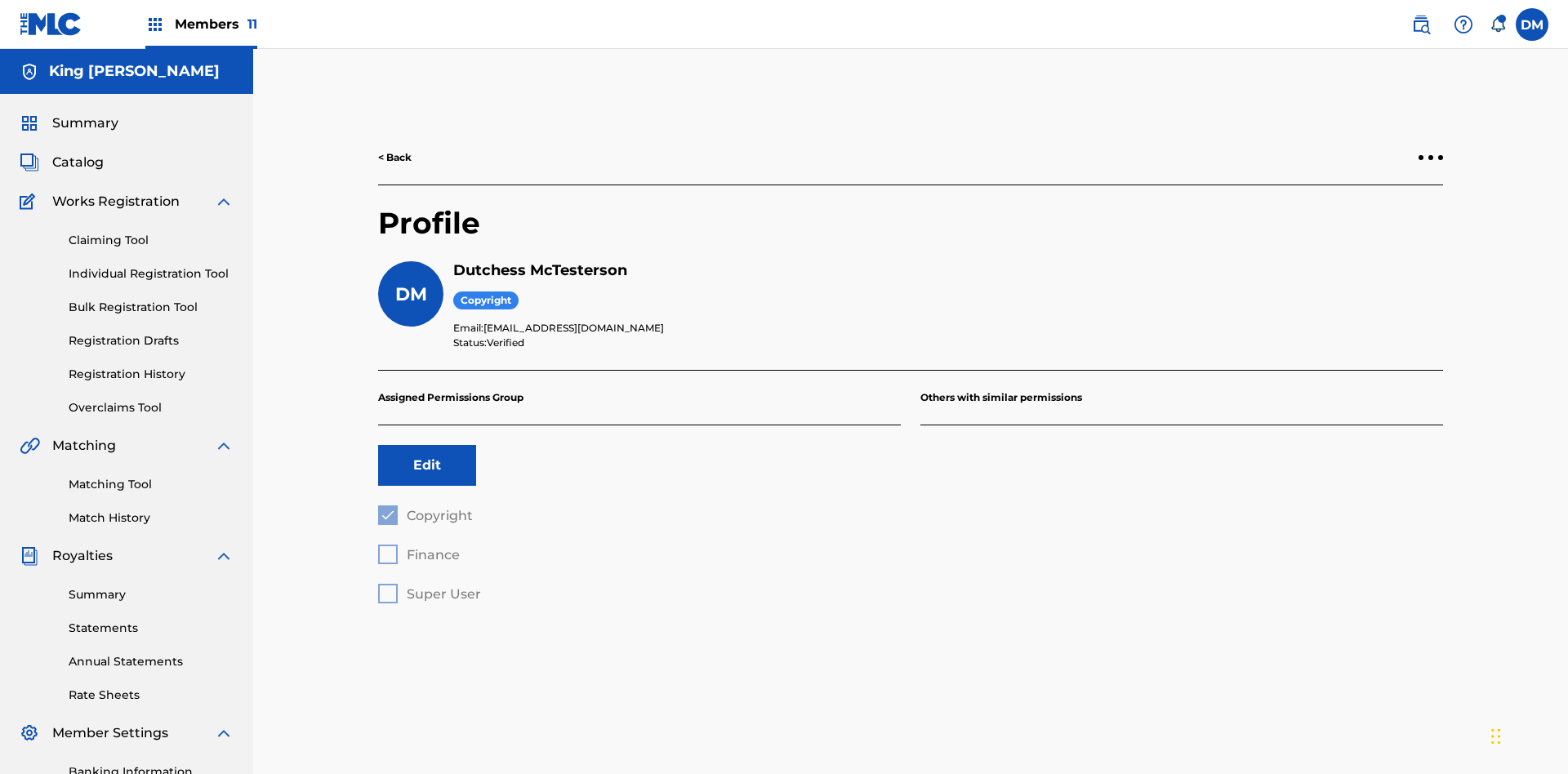
click at [1532, 24] on label at bounding box center [1532, 25] width 32 height 32
click at [1532, 25] on input "[PERSON_NAME] [PERSON_NAME] [PERSON_NAME][EMAIL_ADDRESS][DOMAIN_NAME] Notificat…" at bounding box center [1532, 25] width 0 height 0
click at [1373, 231] on p "Log out" at bounding box center [1373, 230] width 38 height 14
click at [1532, 25] on input "[PERSON_NAME] [PERSON_NAME] [PERSON_NAME][EMAIL_ADDRESS][DOMAIN_NAME] Notificat…" at bounding box center [1532, 25] width 0 height 0
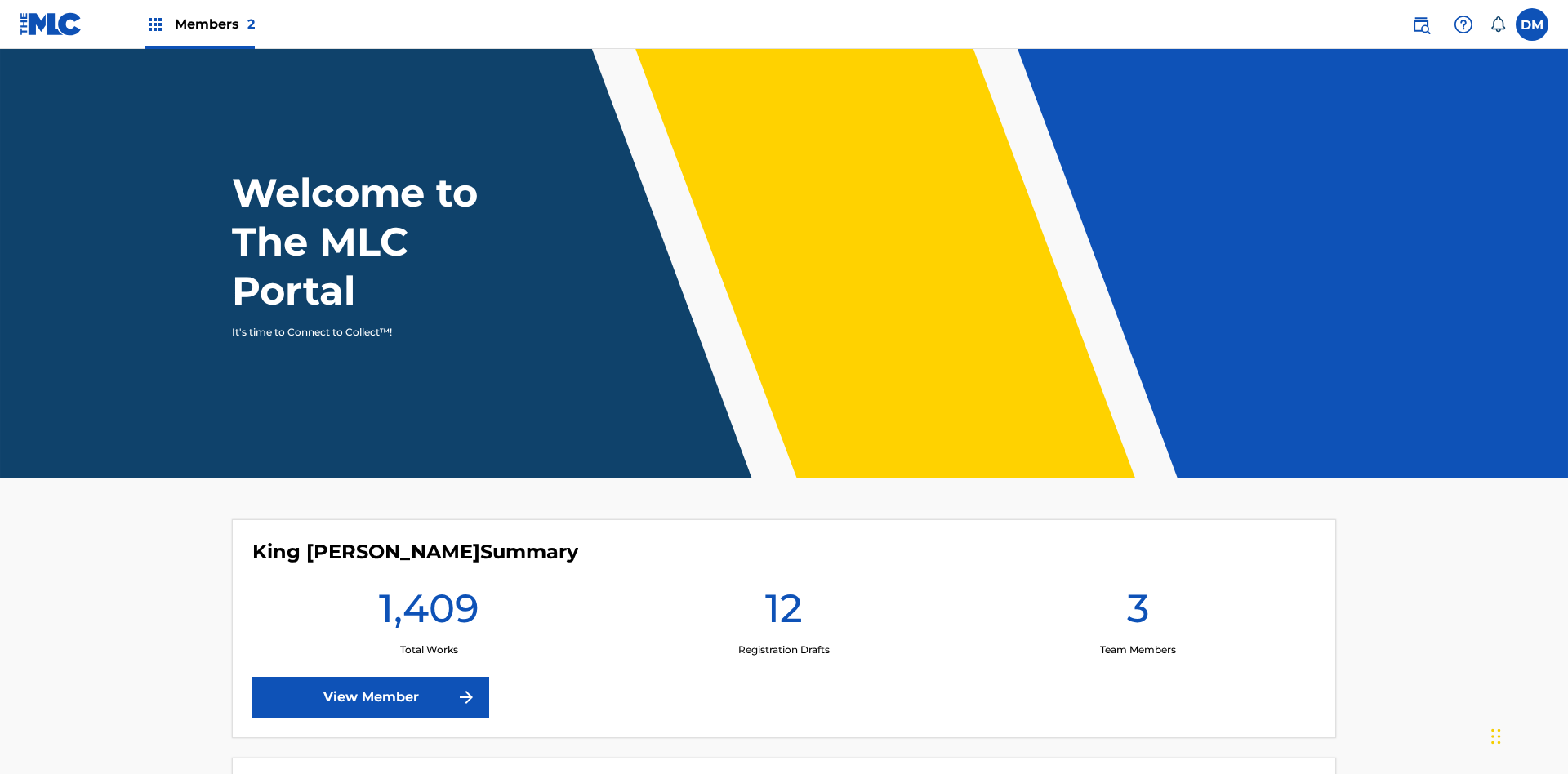
click at [199, 24] on span "Members 2" at bounding box center [215, 24] width 80 height 19
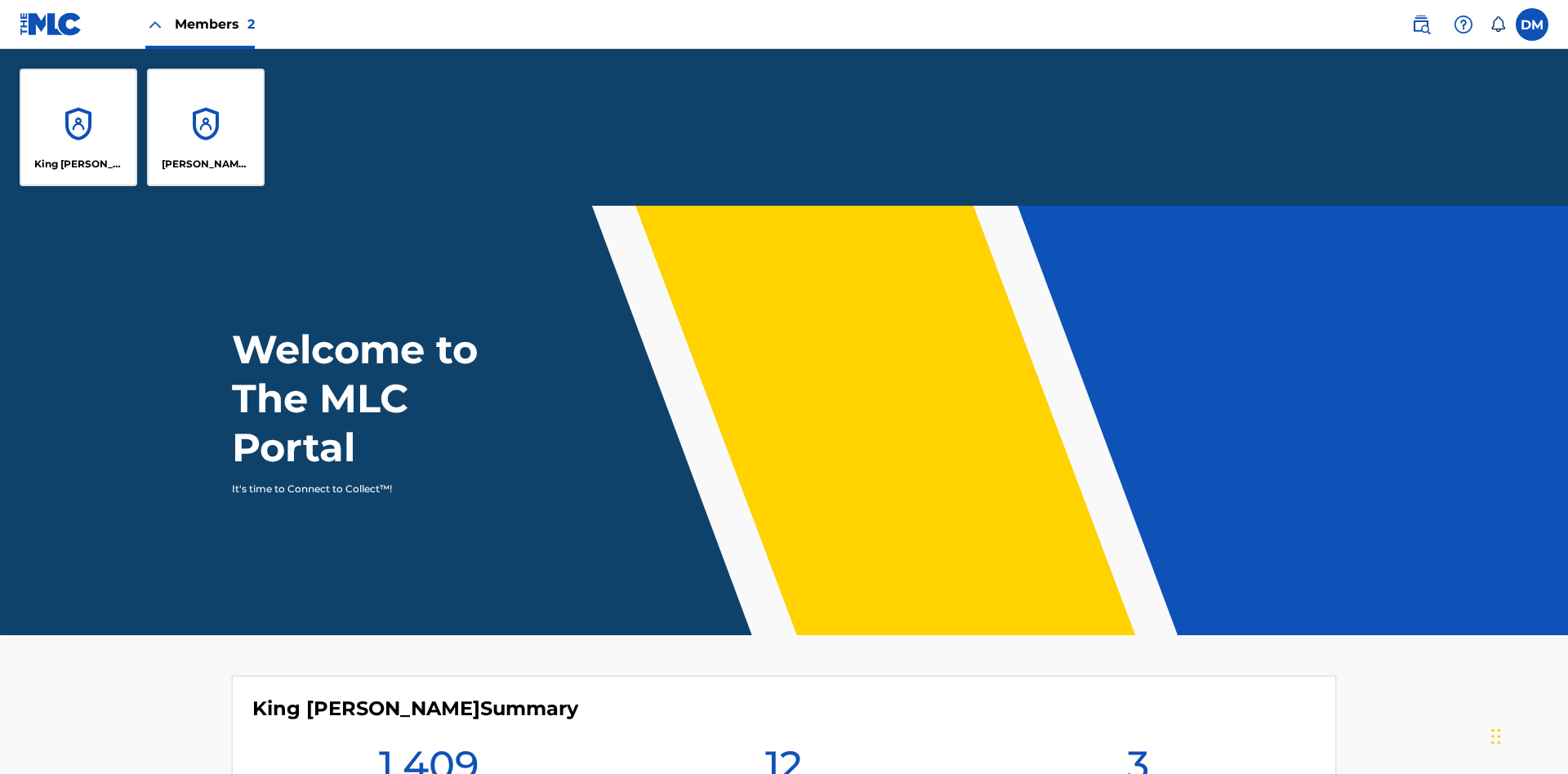
click at [78, 164] on p "King [PERSON_NAME]" at bounding box center [78, 163] width 89 height 14
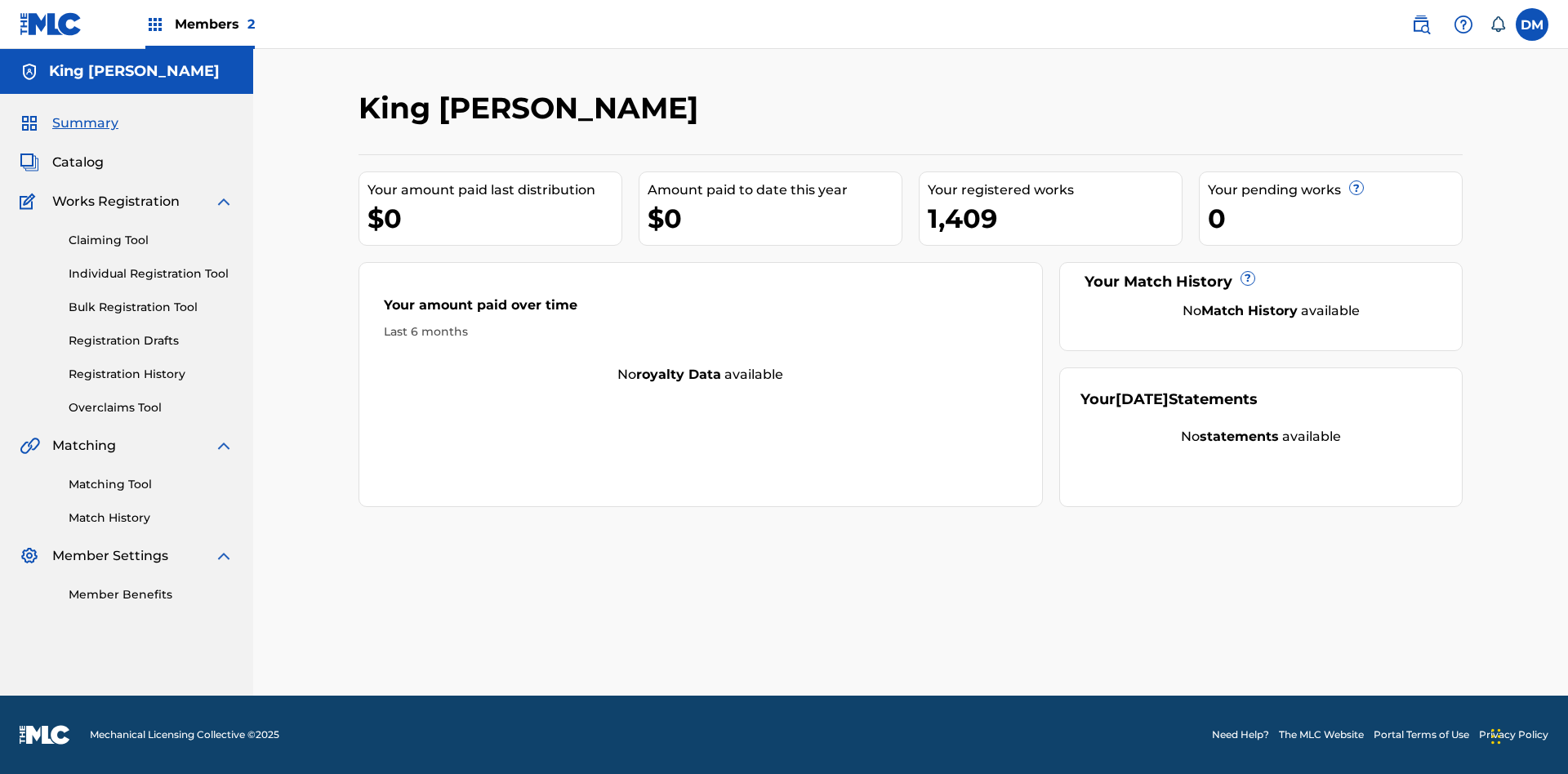
click at [84, 123] on span "Summary" at bounding box center [85, 123] width 66 height 20
click at [151, 484] on link "Matching Tool" at bounding box center [151, 485] width 165 height 17
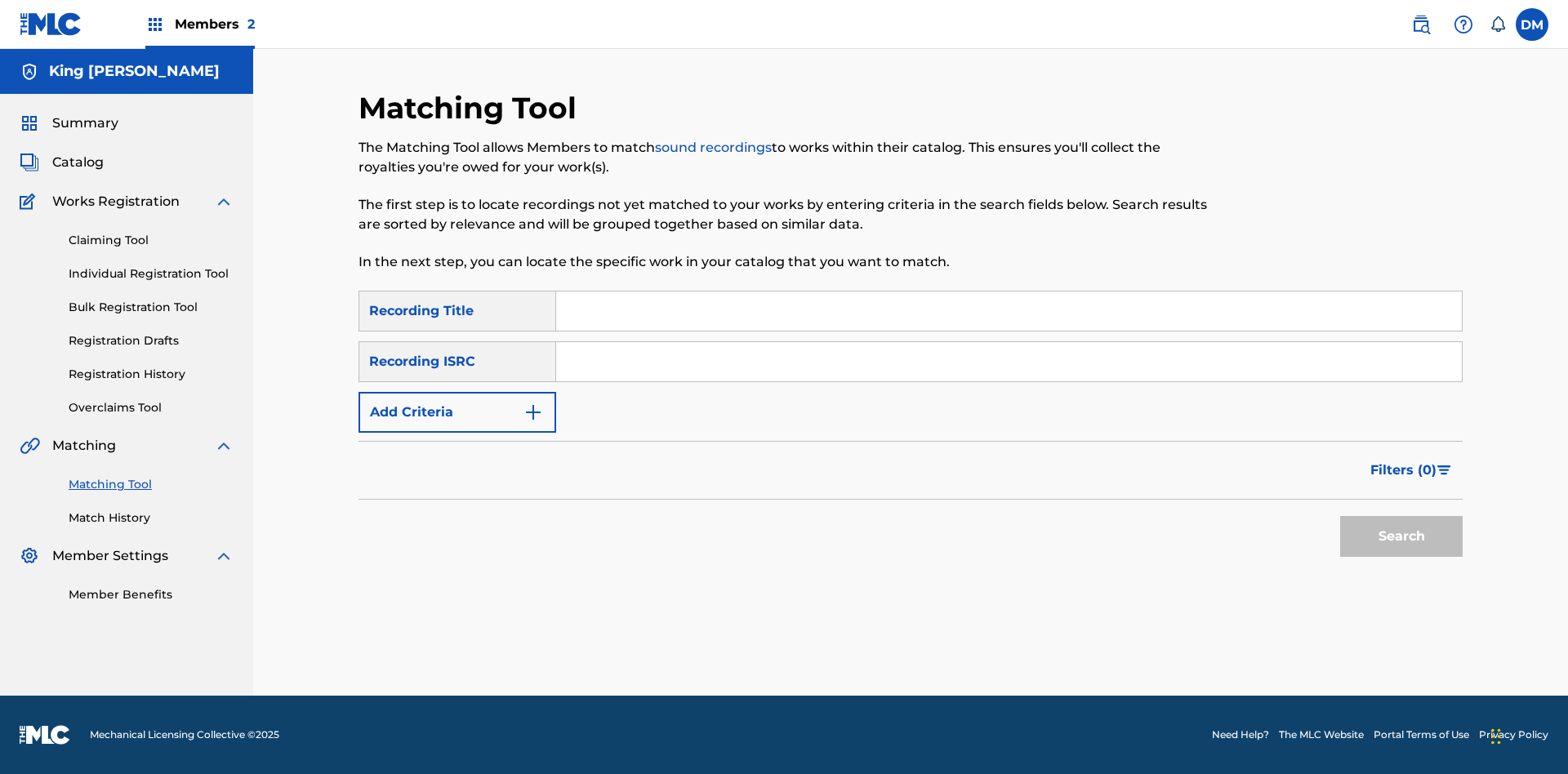
click at [151, 517] on link "Match History" at bounding box center [151, 518] width 165 height 17
click at [151, 595] on link "Member Benefits" at bounding box center [151, 595] width 165 height 17
click at [151, 408] on link "Overclaims Tool" at bounding box center [151, 408] width 165 height 17
click at [77, 162] on span "Catalog" at bounding box center [78, 162] width 52 height 20
click at [151, 241] on link "Claiming Tool" at bounding box center [151, 241] width 165 height 17
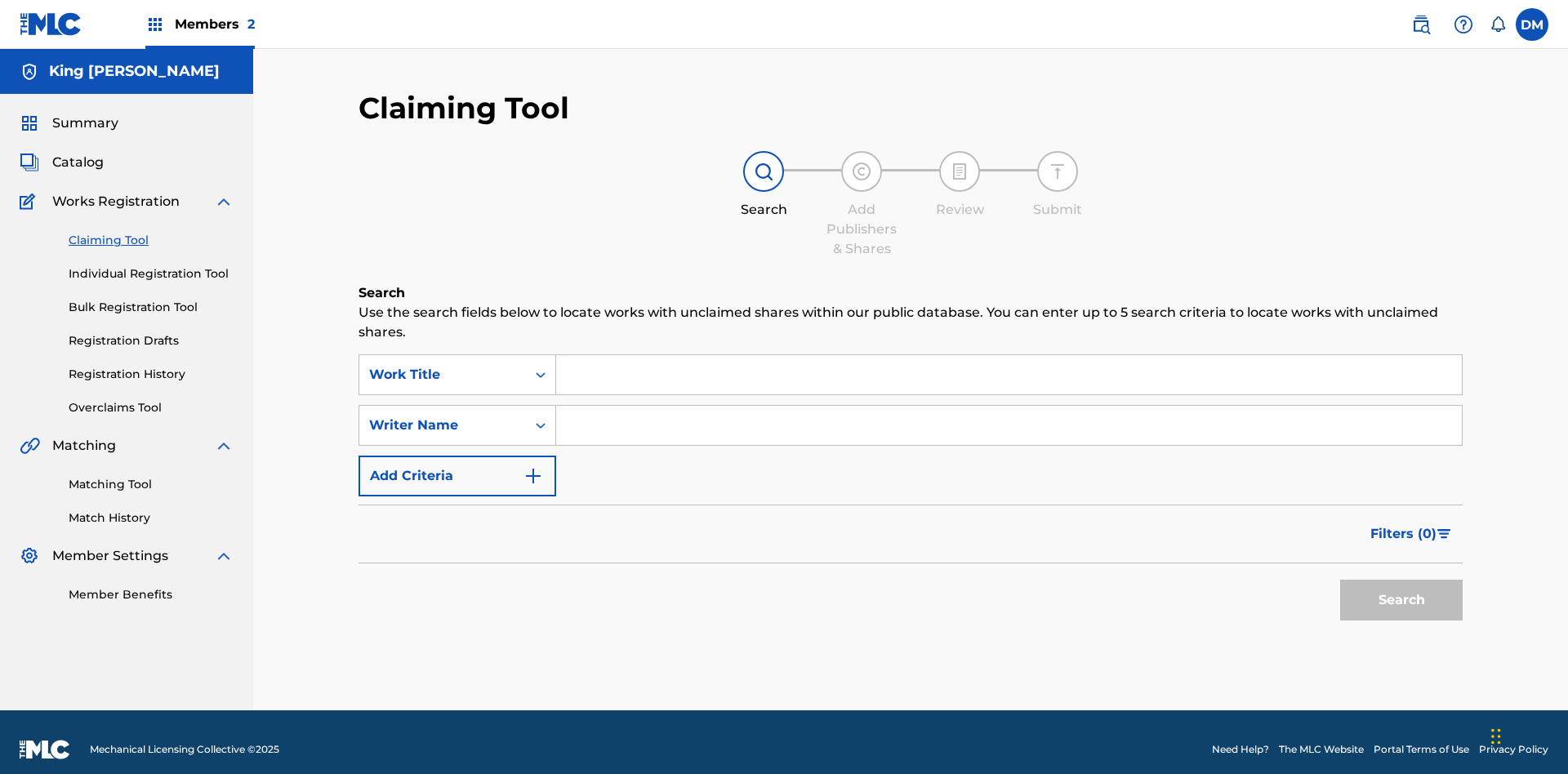
click at [151, 265] on link "Individual Registration Tool" at bounding box center [151, 274] width 165 height 17
click at [151, 299] on link "Bulk Registration Tool" at bounding box center [151, 307] width 165 height 17
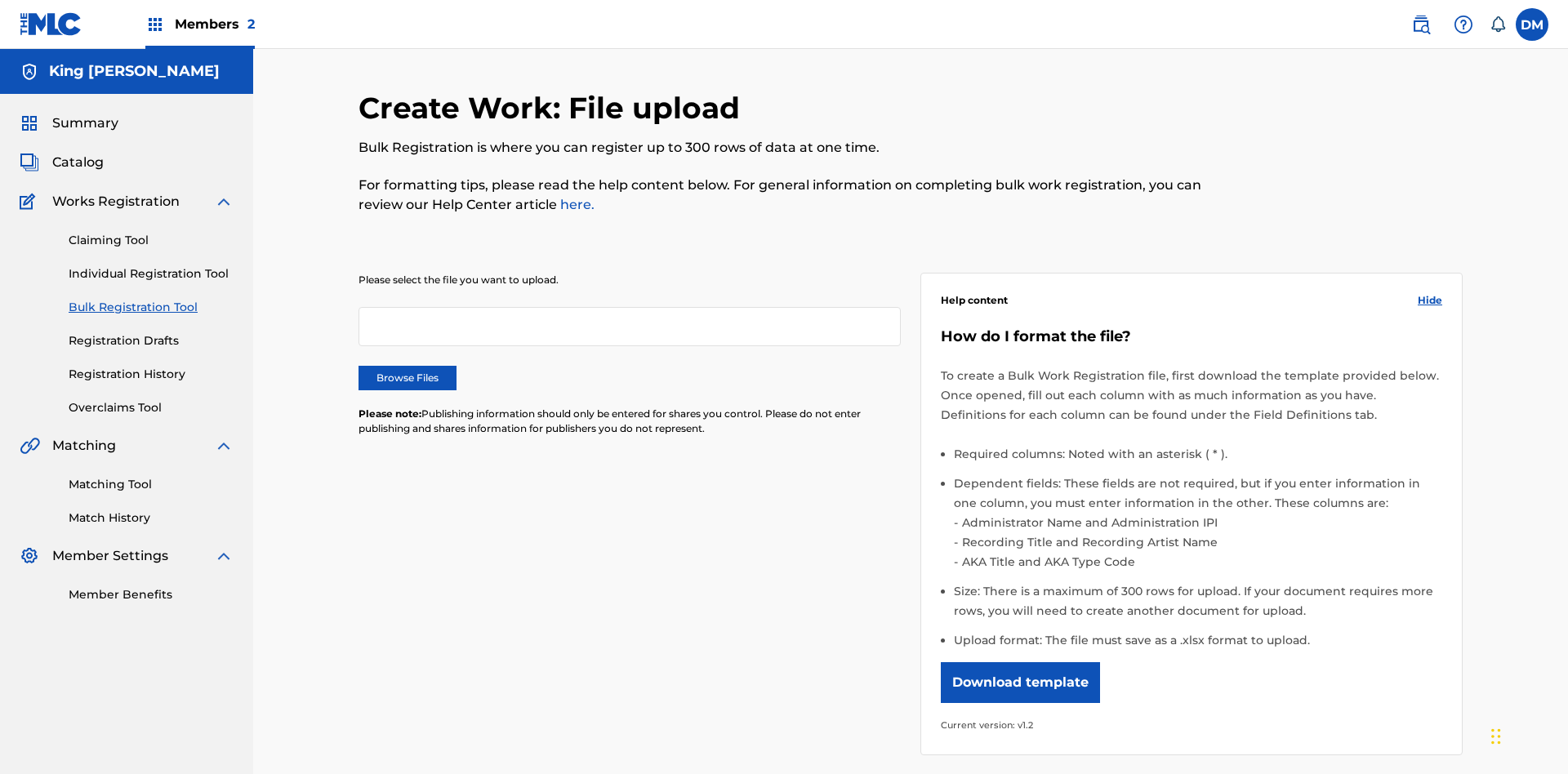
click at [82, 332] on link "Registration Drafts" at bounding box center [151, 341] width 165 height 17
click at [151, 374] on link "Registration History" at bounding box center [151, 374] width 165 height 17
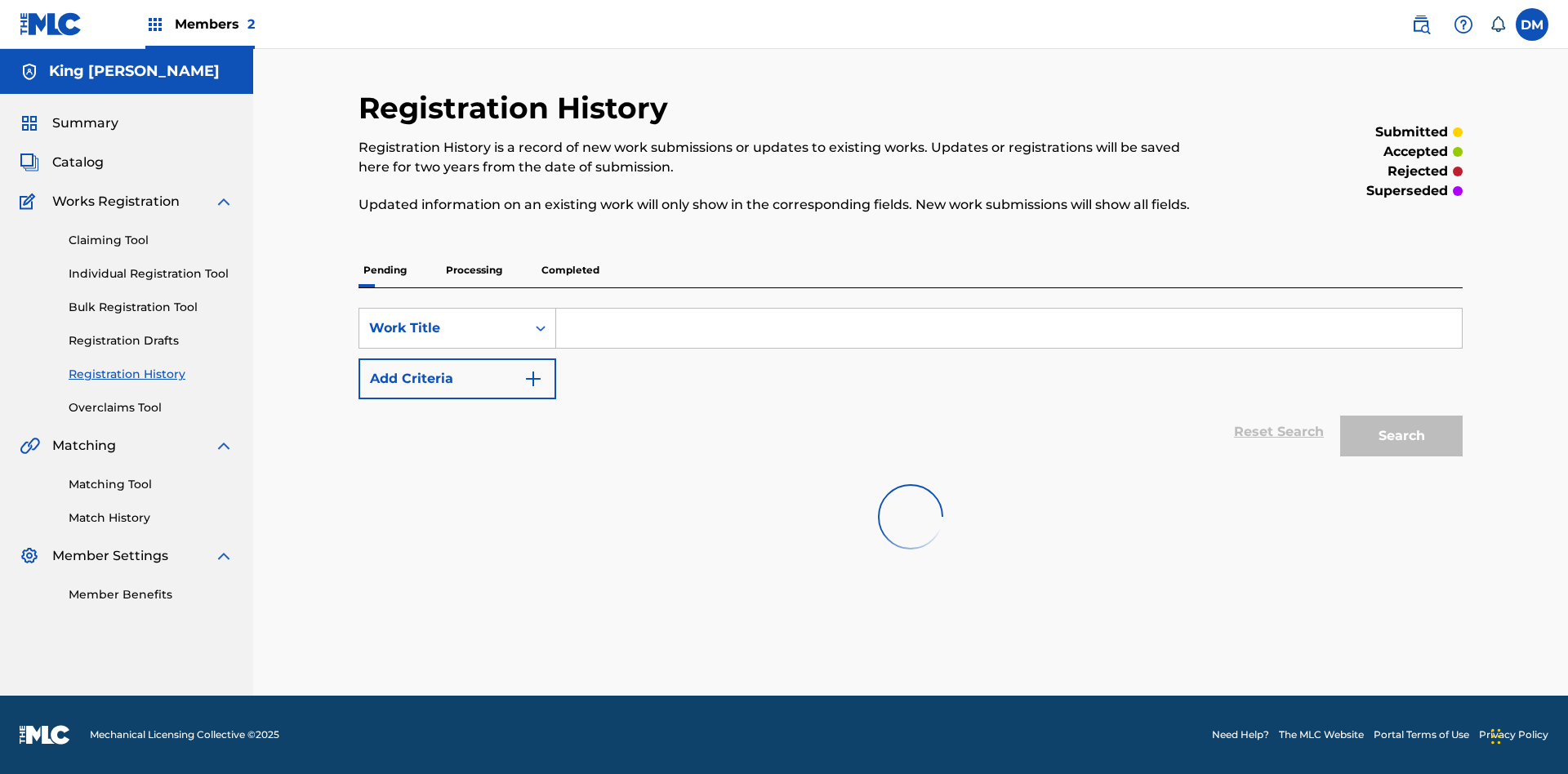
click at [1532, 24] on label at bounding box center [1532, 25] width 32 height 32
click at [1532, 25] on input "DM Dutchess McTesterson dutchess.mctesterson@gmail.com Notification Preferences…" at bounding box center [1532, 25] width 0 height 0
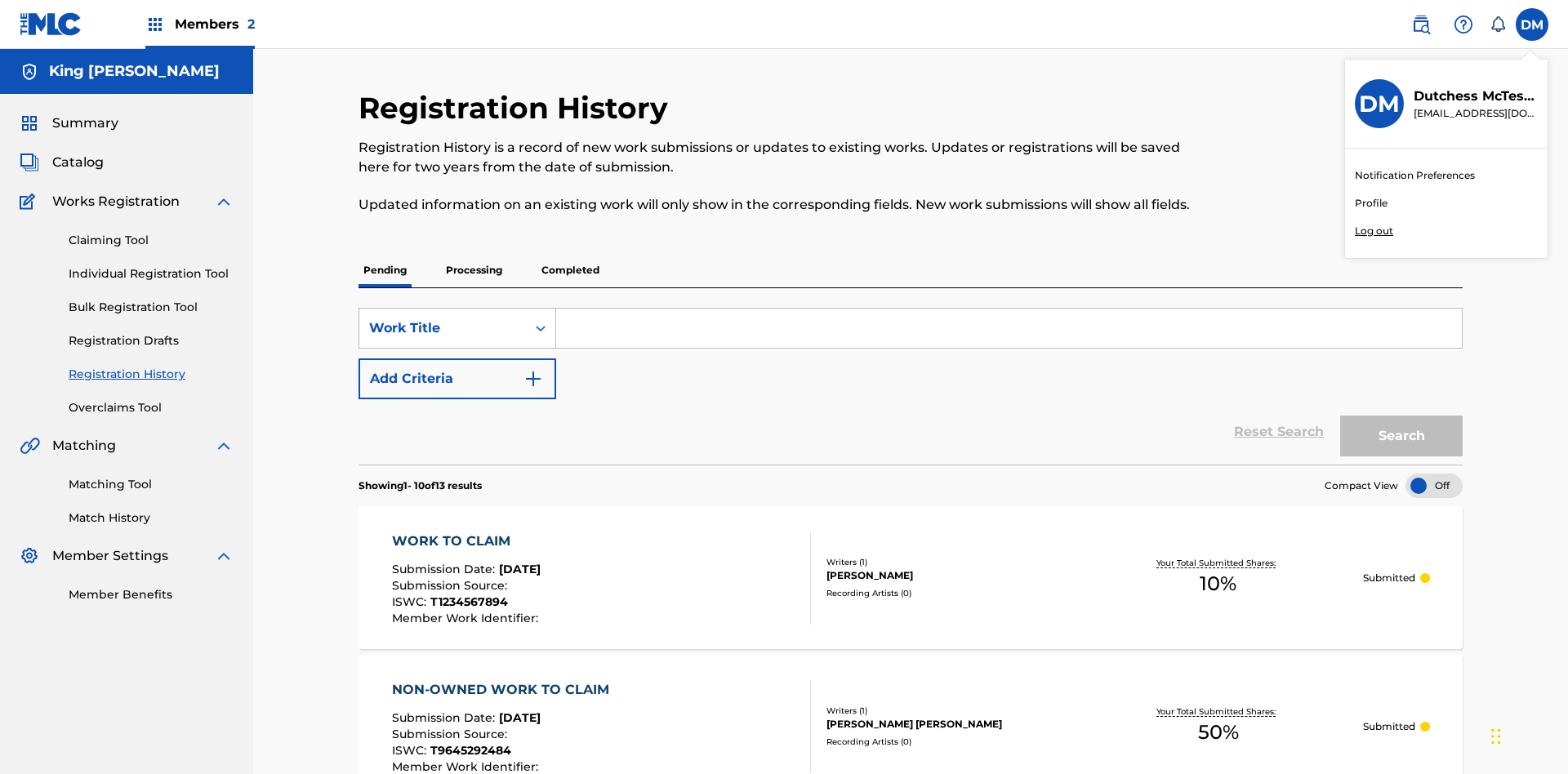
click at [1373, 231] on p "Log out" at bounding box center [1373, 230] width 38 height 14
click at [1532, 25] on input "DM Dutchess McTesterson dutchess.mctesterson@gmail.com Notification Preferences…" at bounding box center [1532, 25] width 0 height 0
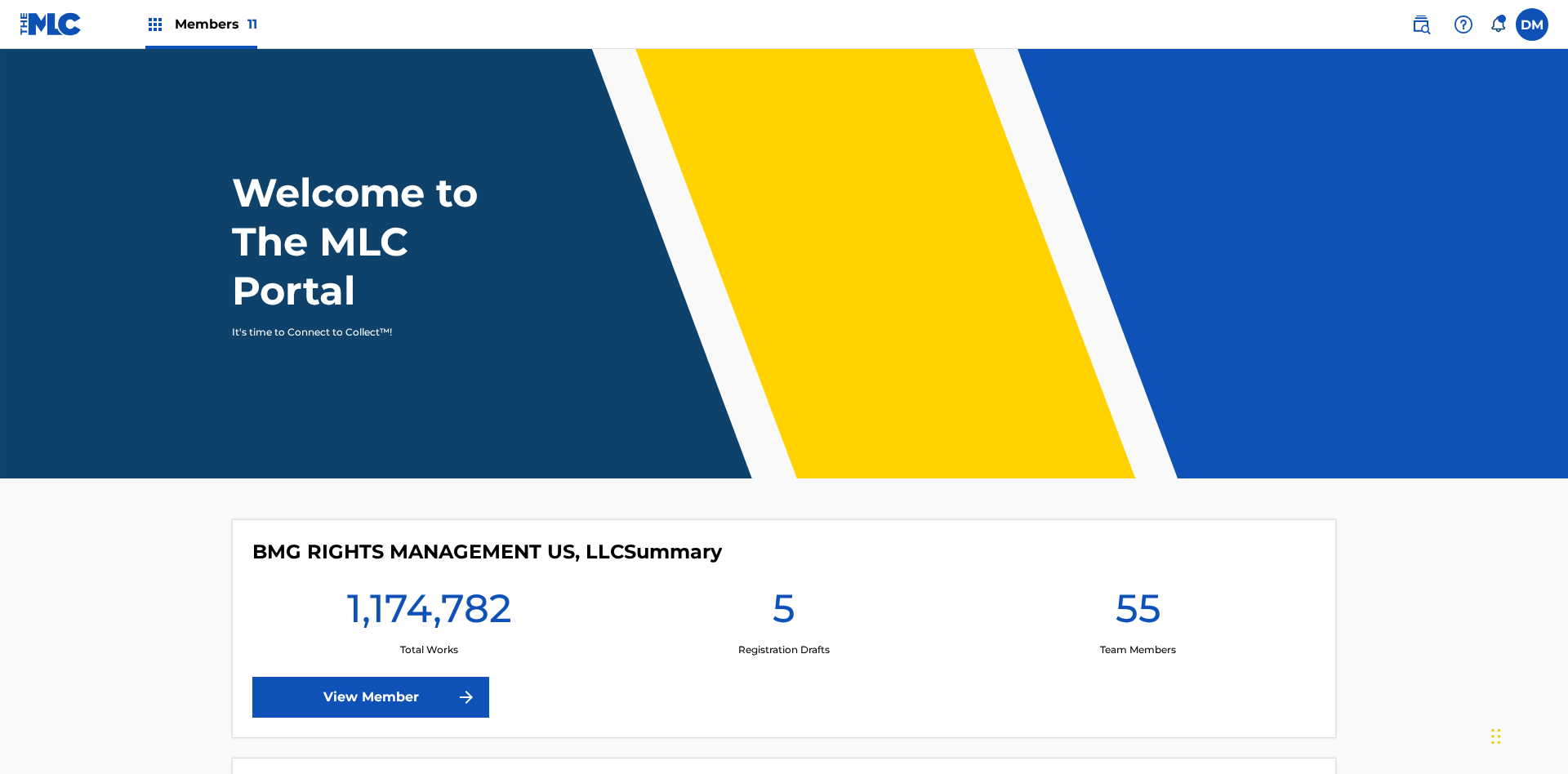
click at [200, 24] on span "Members 11" at bounding box center [216, 24] width 82 height 19
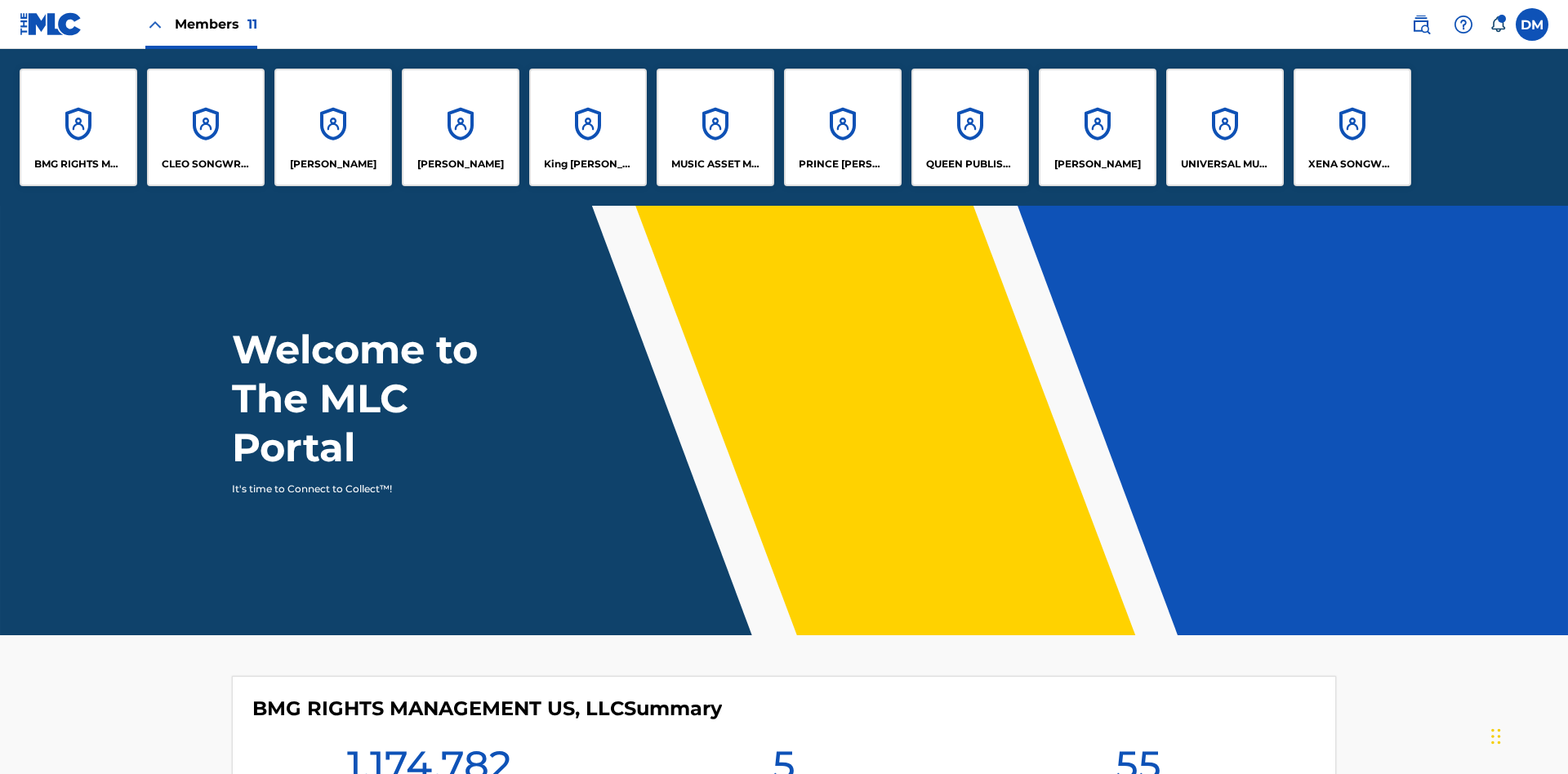
click at [587, 164] on p "King [PERSON_NAME]" at bounding box center [588, 163] width 89 height 14
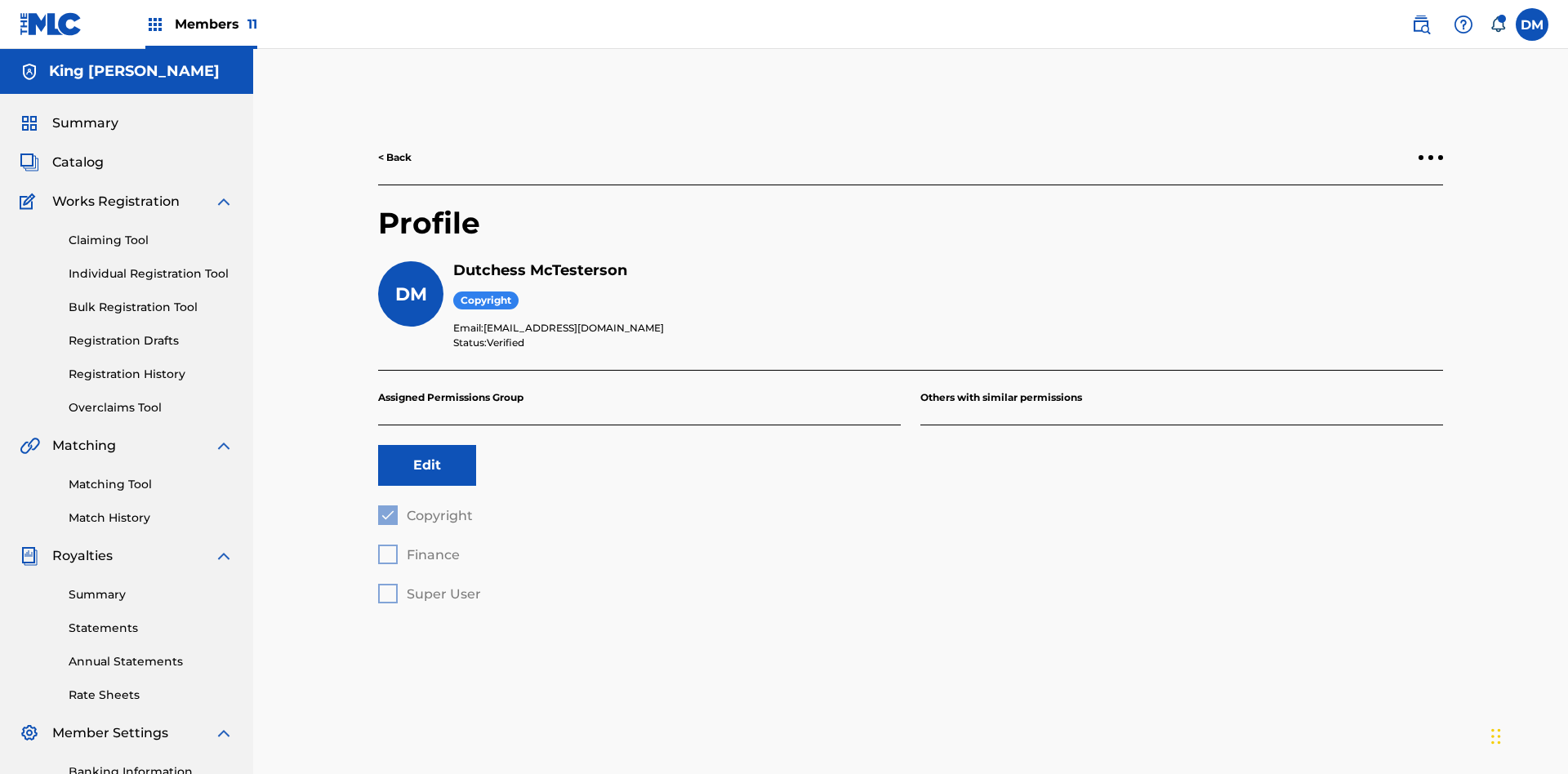
click at [427, 445] on button "Edit" at bounding box center [427, 465] width 98 height 41
click at [418, 547] on span "Finance" at bounding box center [433, 554] width 53 height 15
click at [1532, 24] on label at bounding box center [1532, 25] width 32 height 32
click at [1532, 25] on input "DM Duke McTesterson duke.mctesterson@gmail.com Notification Preferences Profile…" at bounding box center [1532, 25] width 0 height 0
click at [1373, 231] on p "Log out" at bounding box center [1373, 230] width 38 height 14
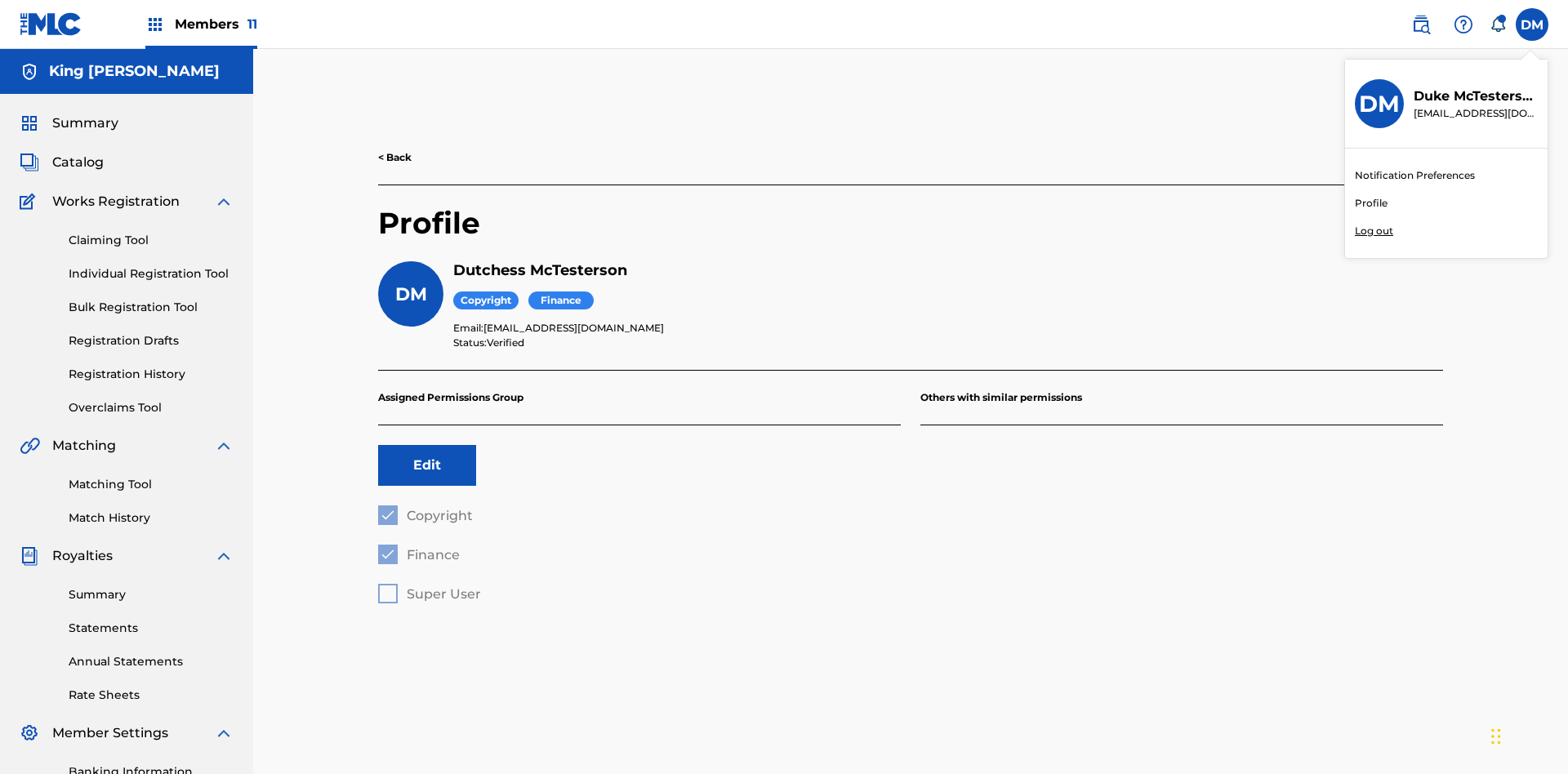
click at [1532, 25] on input "DM Duke McTesterson duke.mctesterson@gmail.com Notification Preferences Profile…" at bounding box center [1532, 25] width 0 height 0
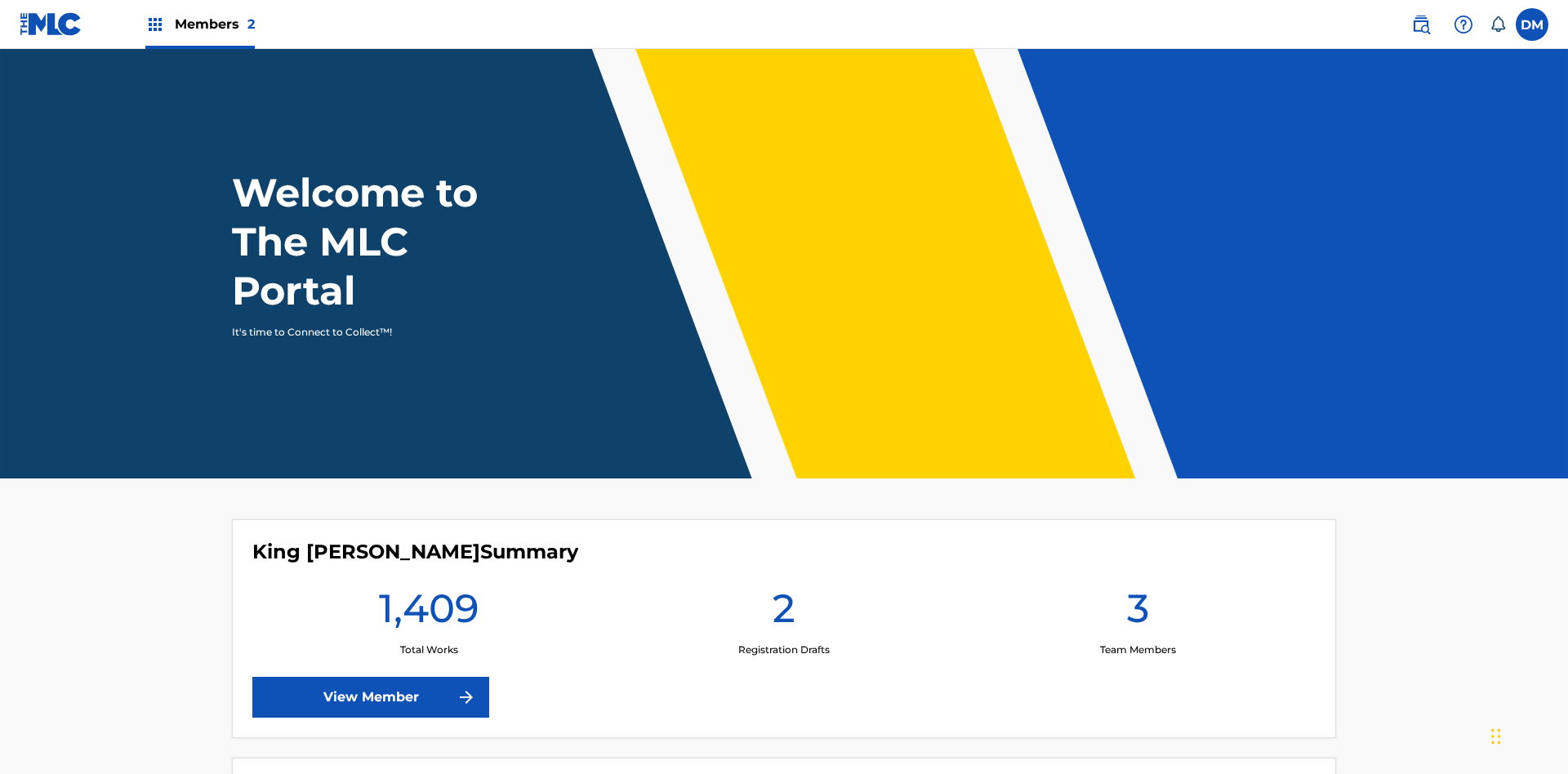
click at [199, 24] on span "Members 2" at bounding box center [215, 24] width 80 height 19
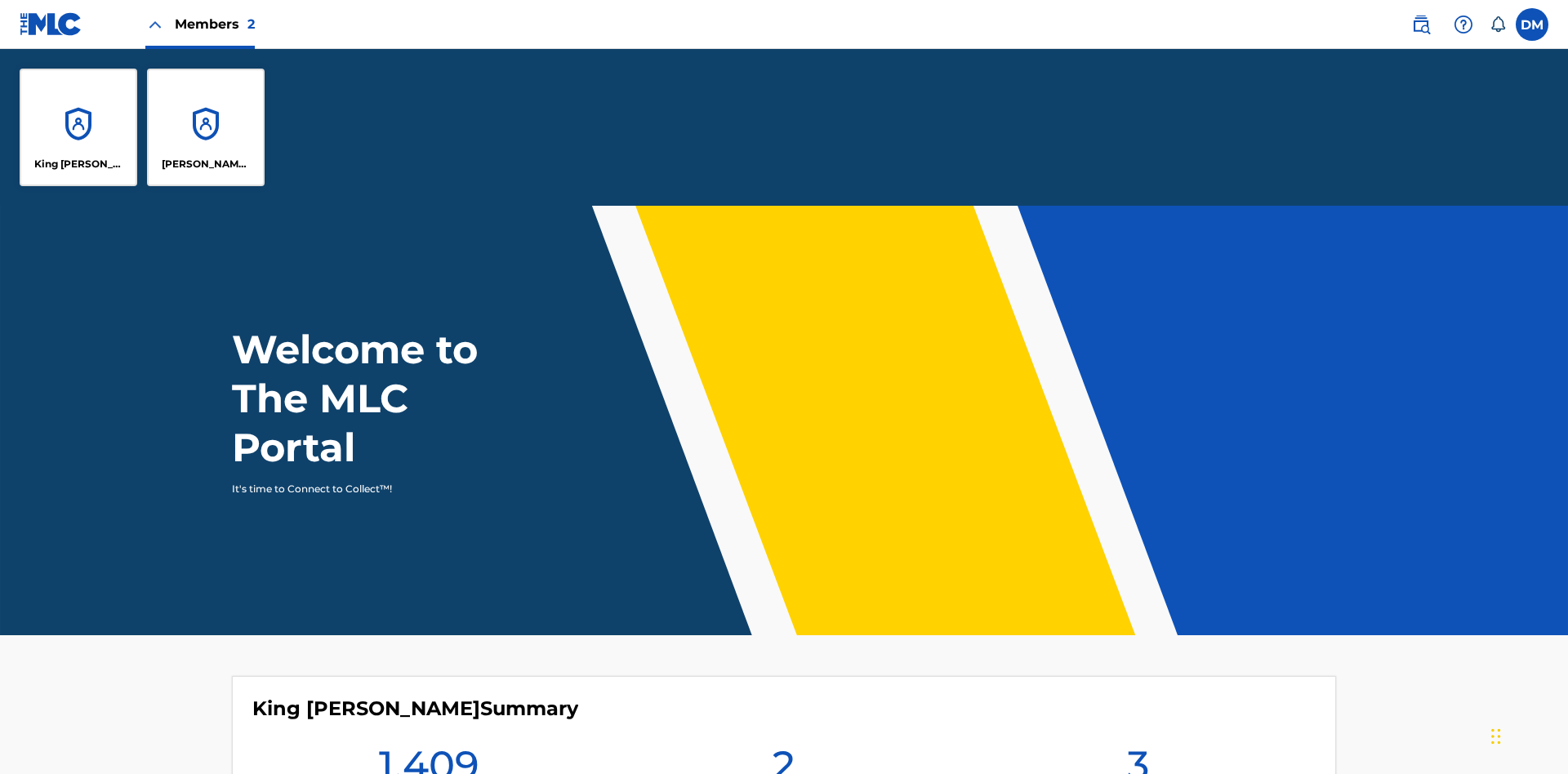
click at [78, 164] on p "King [PERSON_NAME]" at bounding box center [78, 163] width 89 height 14
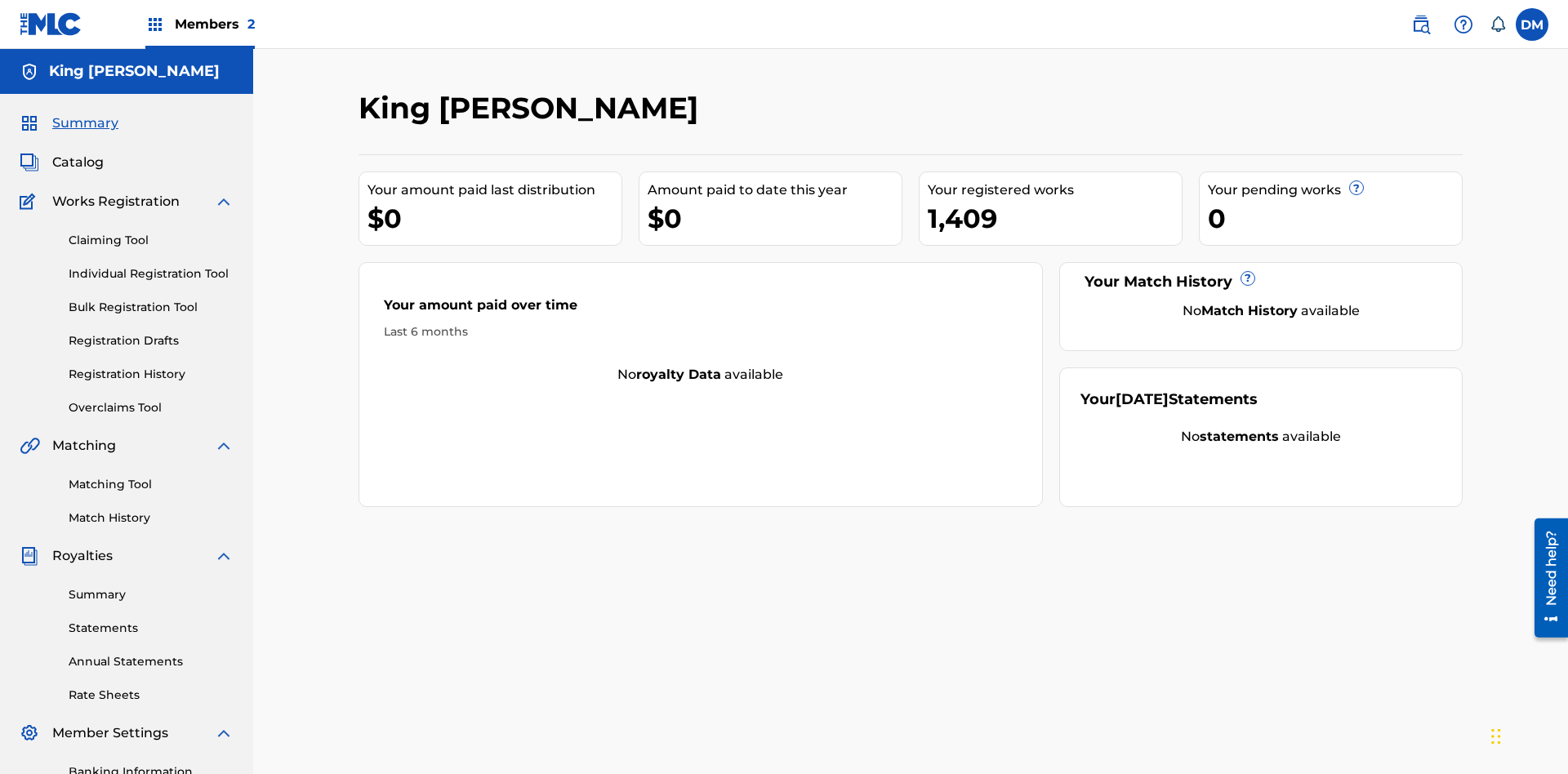
click at [84, 114] on span "Summary" at bounding box center [85, 123] width 66 height 20
click at [151, 476] on link "Matching Tool" at bounding box center [151, 485] width 165 height 17
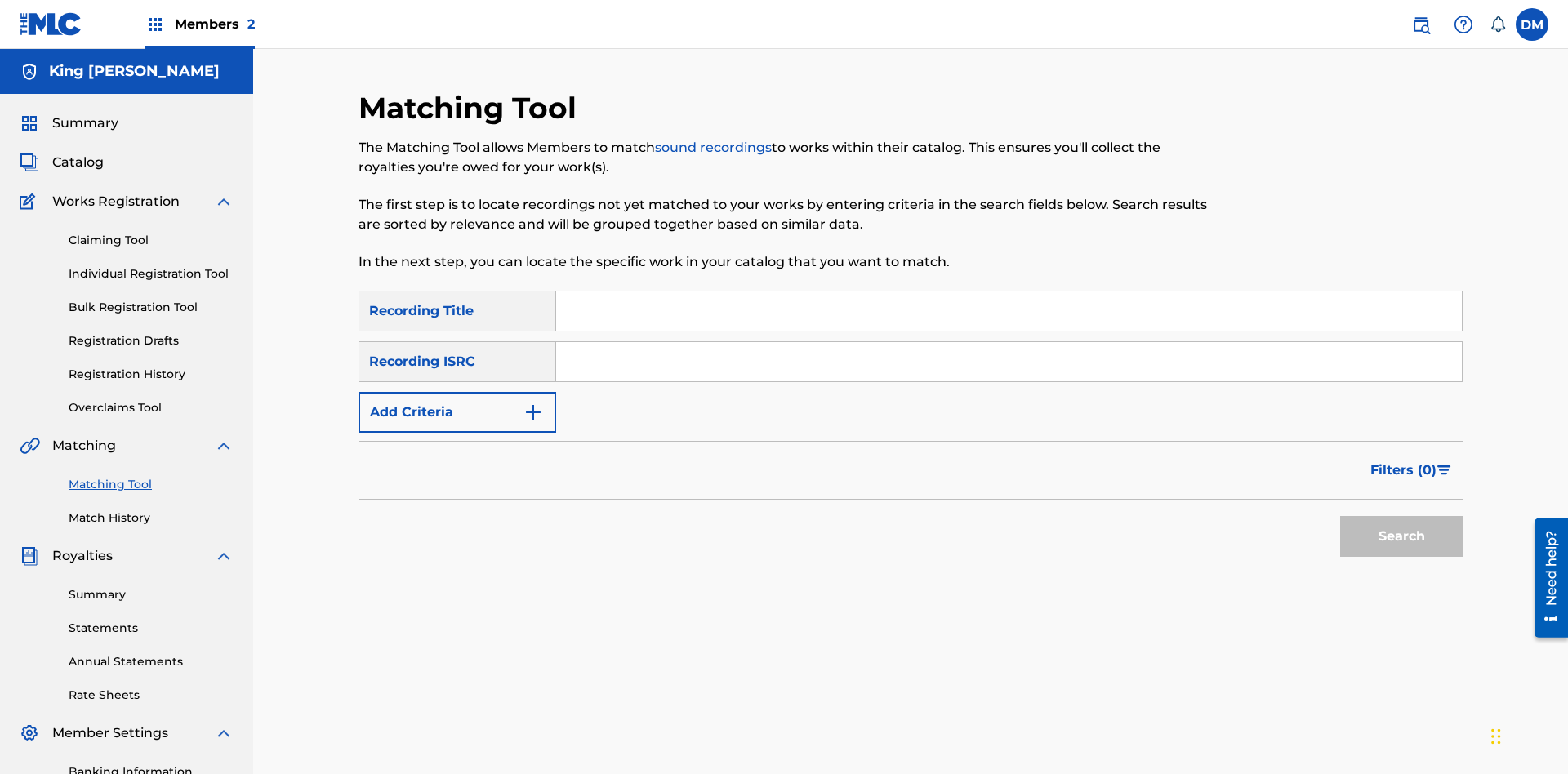
click at [151, 510] on link "Match History" at bounding box center [151, 518] width 165 height 17
click at [151, 399] on link "Overclaims Tool" at bounding box center [151, 408] width 165 height 17
click at [77, 153] on span "Catalog" at bounding box center [78, 162] width 52 height 20
click at [151, 232] on link "Claiming Tool" at bounding box center [151, 241] width 165 height 17
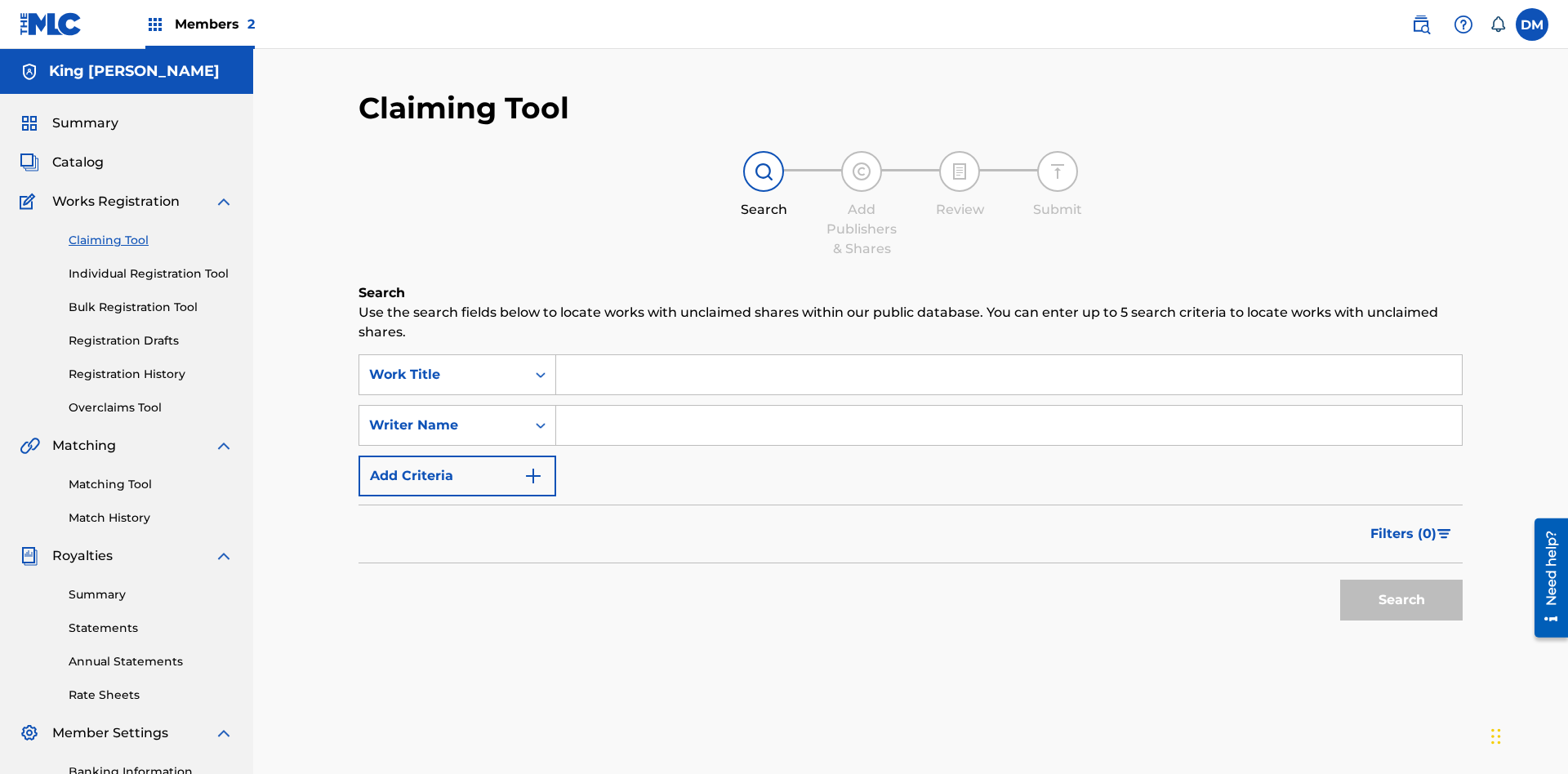
click at [151, 265] on link "Individual Registration Tool" at bounding box center [151, 274] width 165 height 17
click at [151, 299] on link "Bulk Registration Tool" at bounding box center [151, 307] width 165 height 17
